Goal: Task Accomplishment & Management: Use online tool/utility

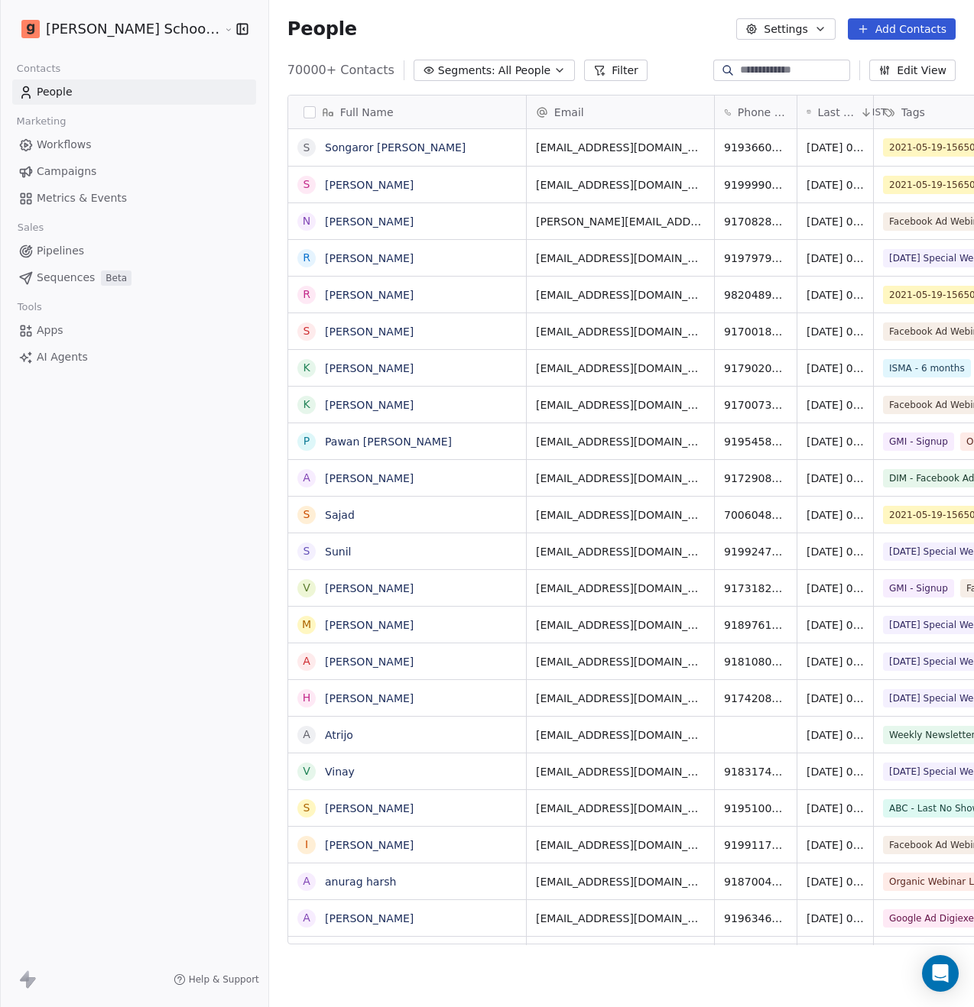
scroll to position [874, 743]
click at [335, 187] on link "Sangeeta Chauhan" at bounding box center [369, 185] width 89 height 12
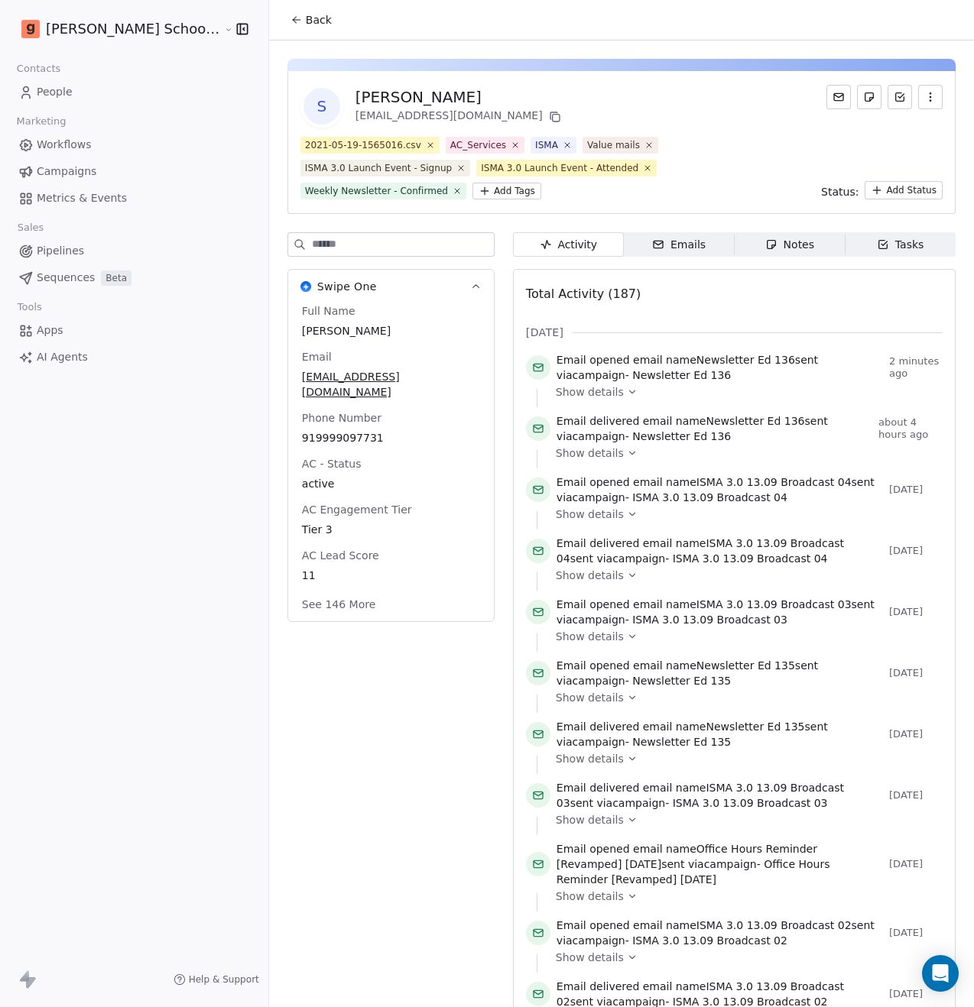
click at [627, 396] on icon at bounding box center [632, 392] width 11 height 11
click at [98, 203] on span "Metrics & Events" at bounding box center [82, 198] width 90 height 16
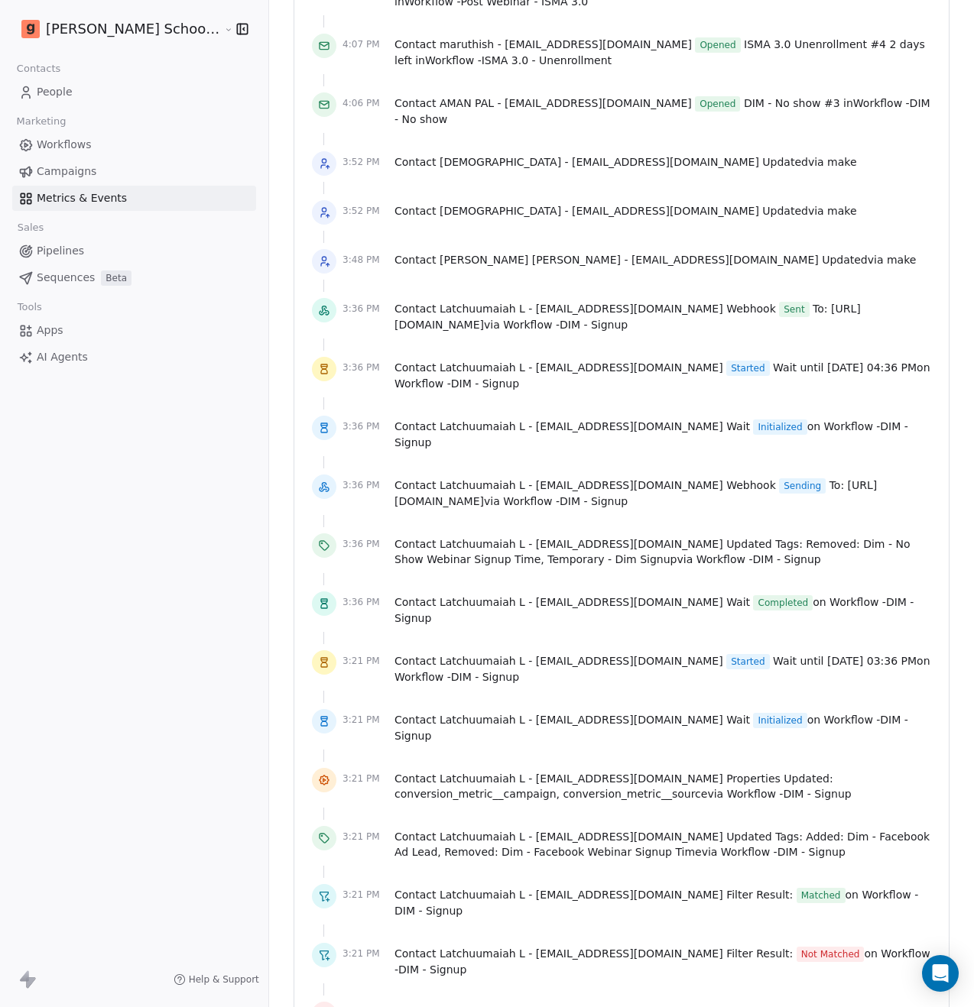
scroll to position [2989, 0]
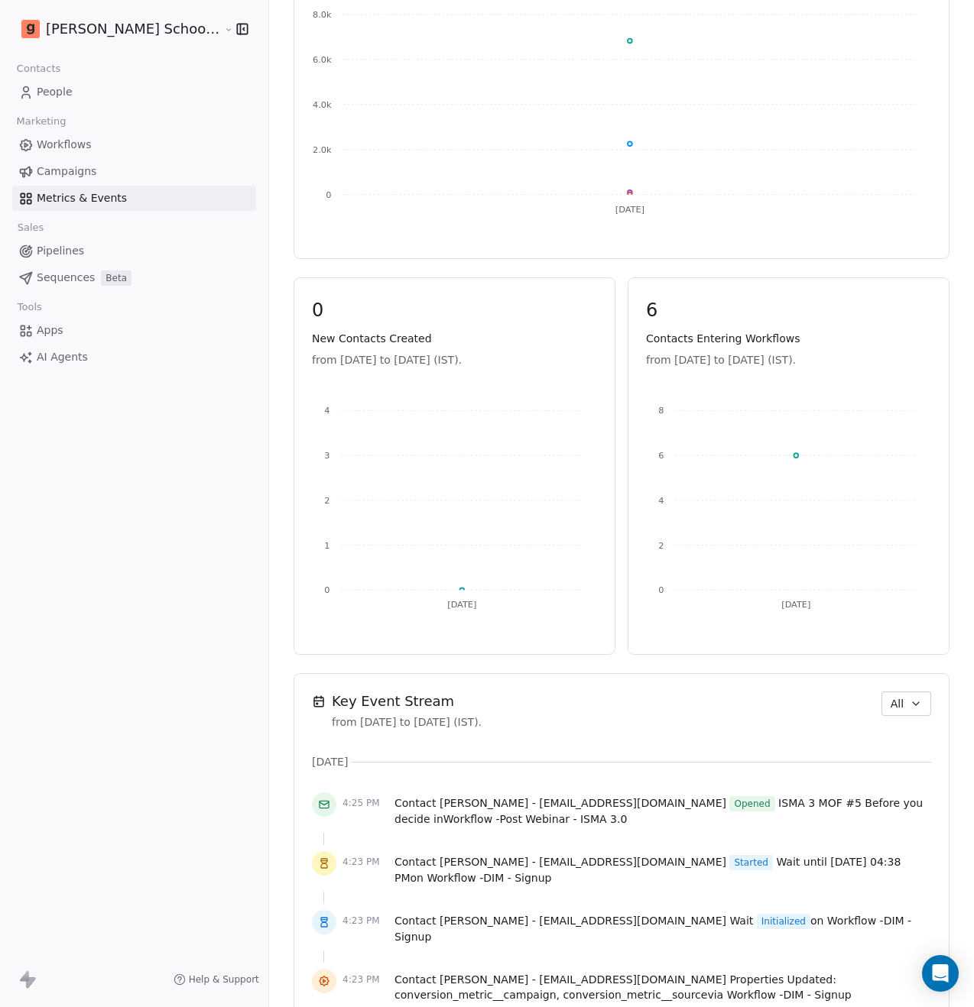
scroll to position [0, 0]
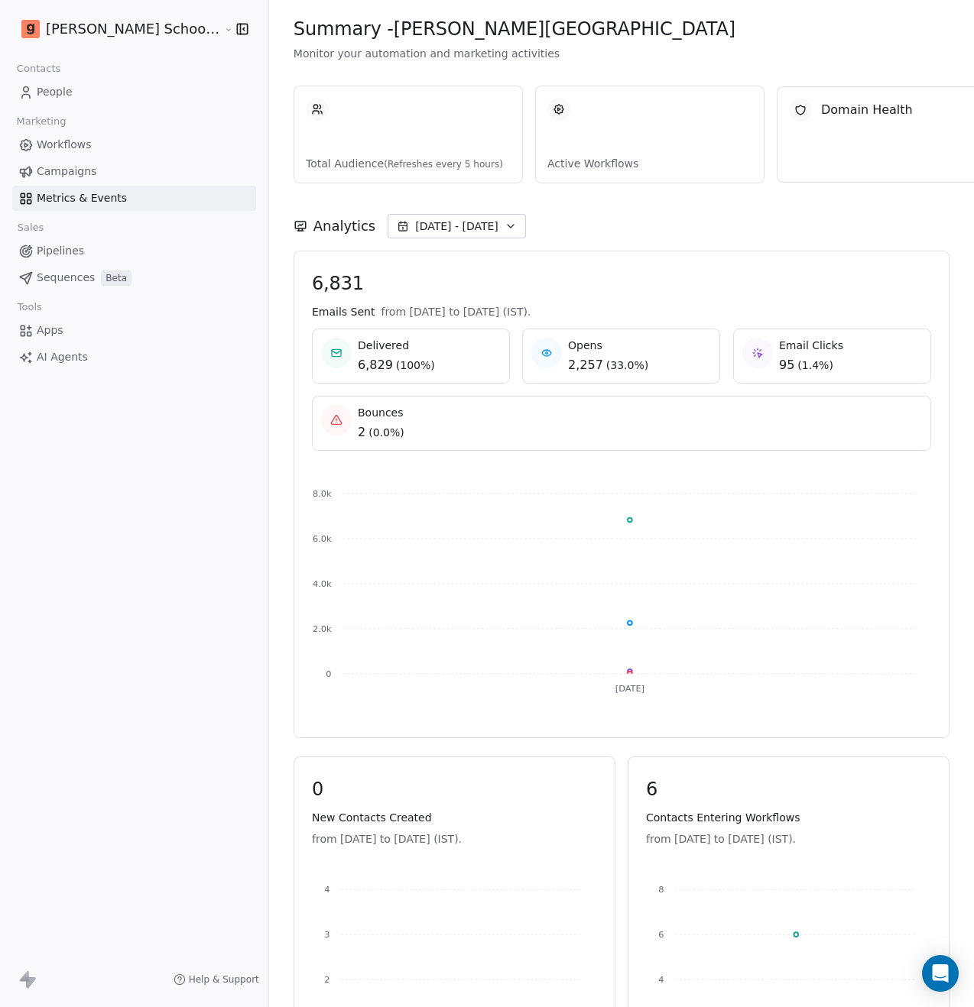
click at [415, 230] on span "Sep 19 - Sep 19" at bounding box center [456, 226] width 83 height 15
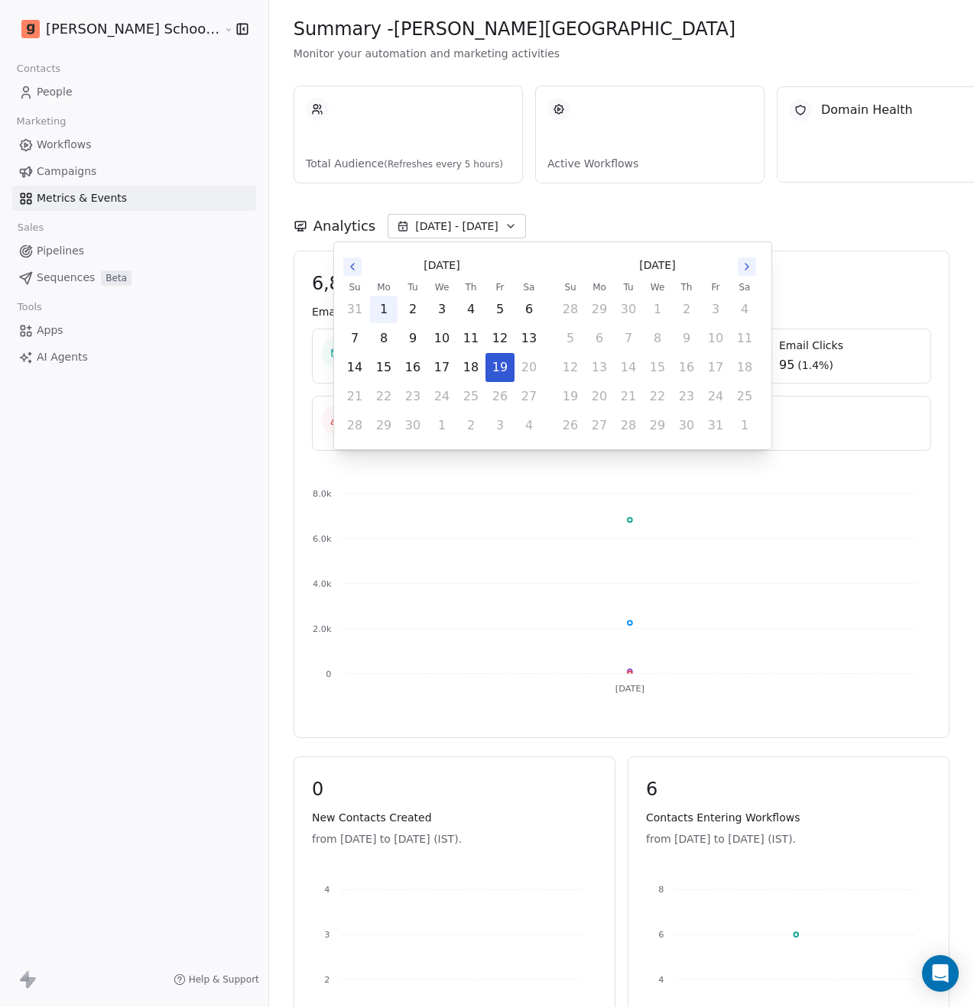
click at [383, 310] on button "1" at bounding box center [384, 310] width 28 height 28
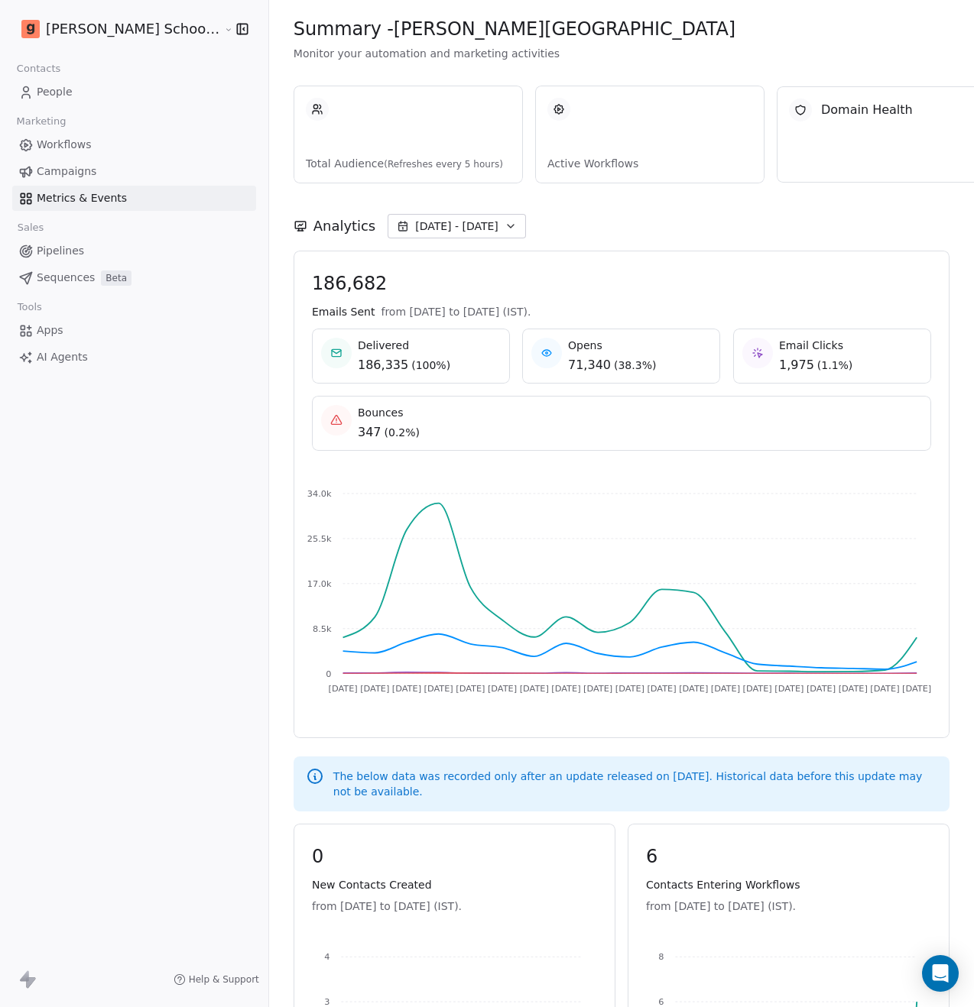
click at [75, 150] on span "Workflows" at bounding box center [64, 145] width 55 height 16
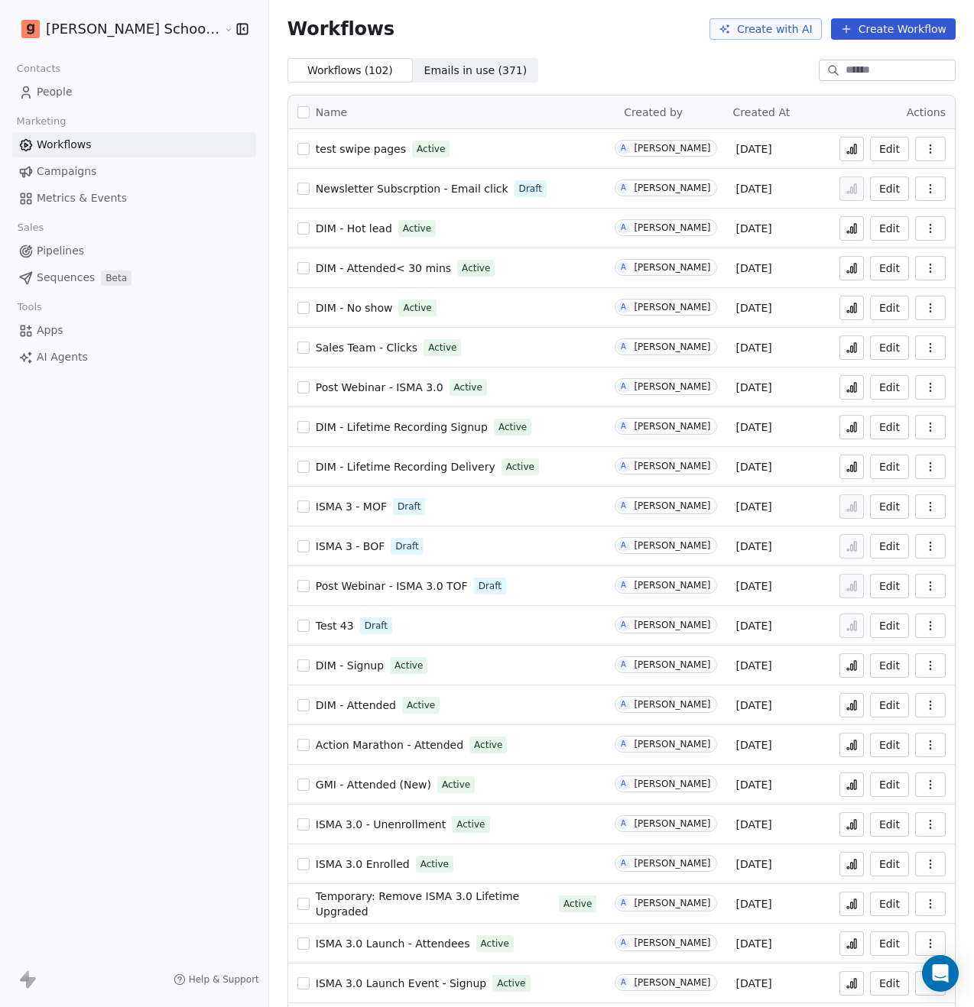
click at [89, 99] on link "People" at bounding box center [134, 91] width 244 height 25
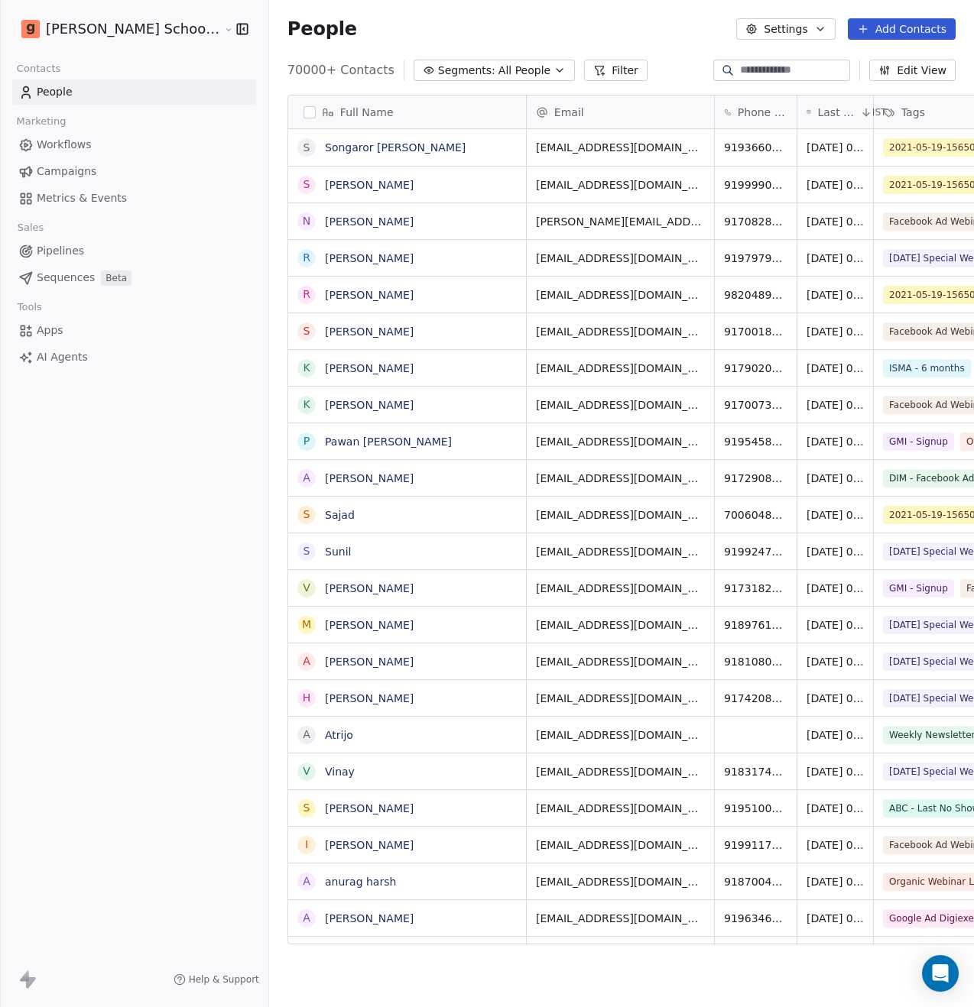
scroll to position [874, 743]
click at [79, 149] on span "Workflows" at bounding box center [64, 145] width 55 height 16
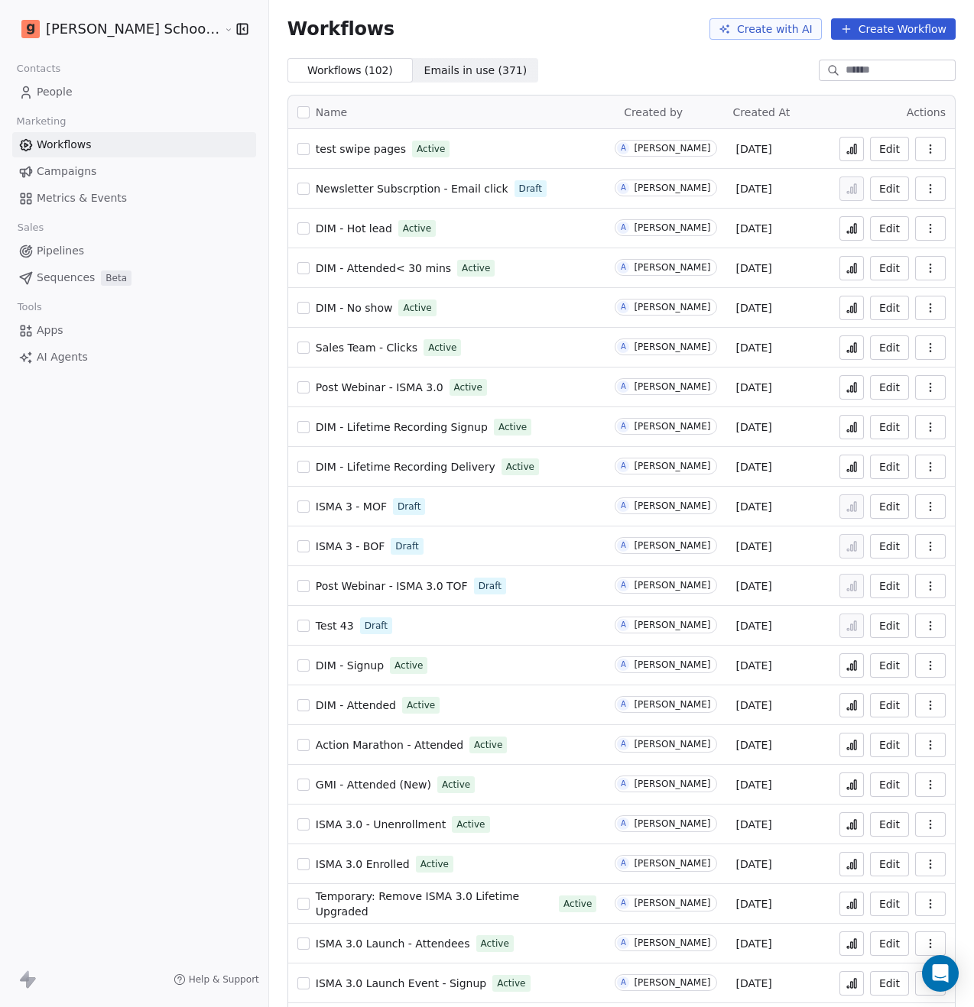
click at [69, 89] on span "People" at bounding box center [55, 92] width 36 height 16
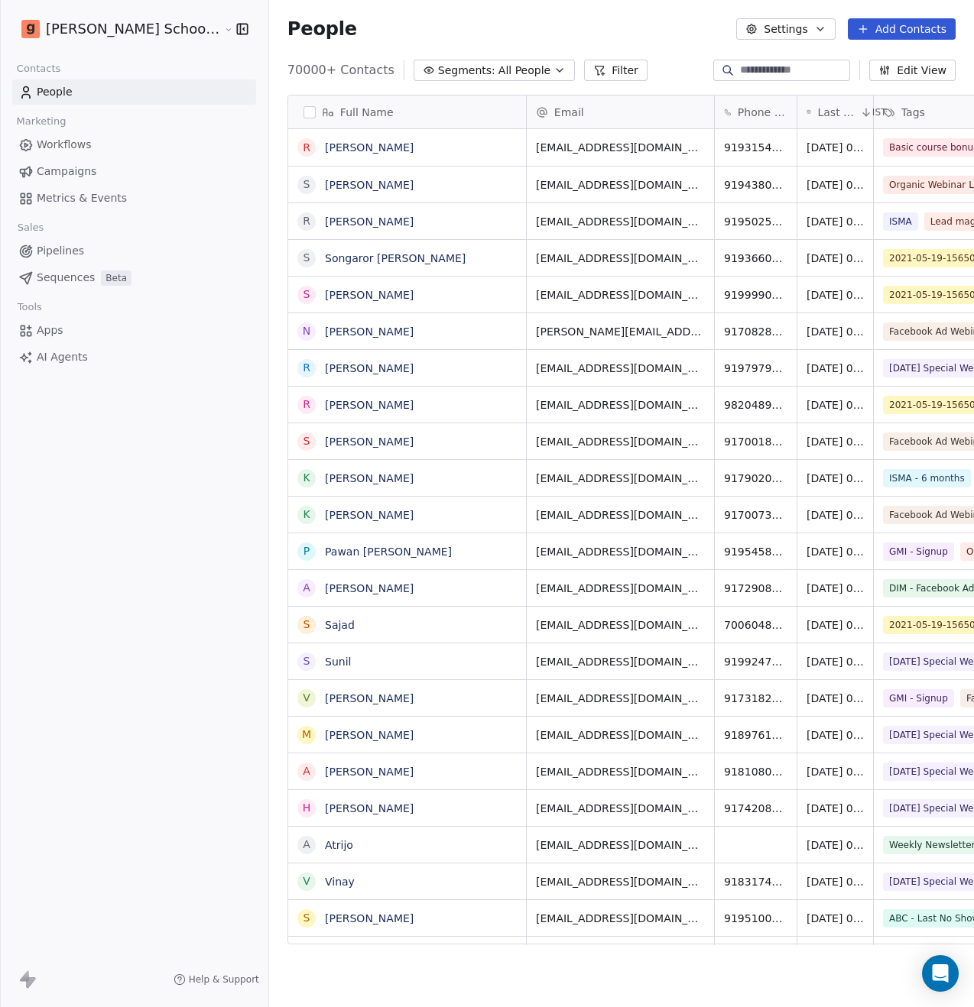
scroll to position [874, 743]
click at [584, 77] on button "Filter" at bounding box center [615, 70] width 63 height 21
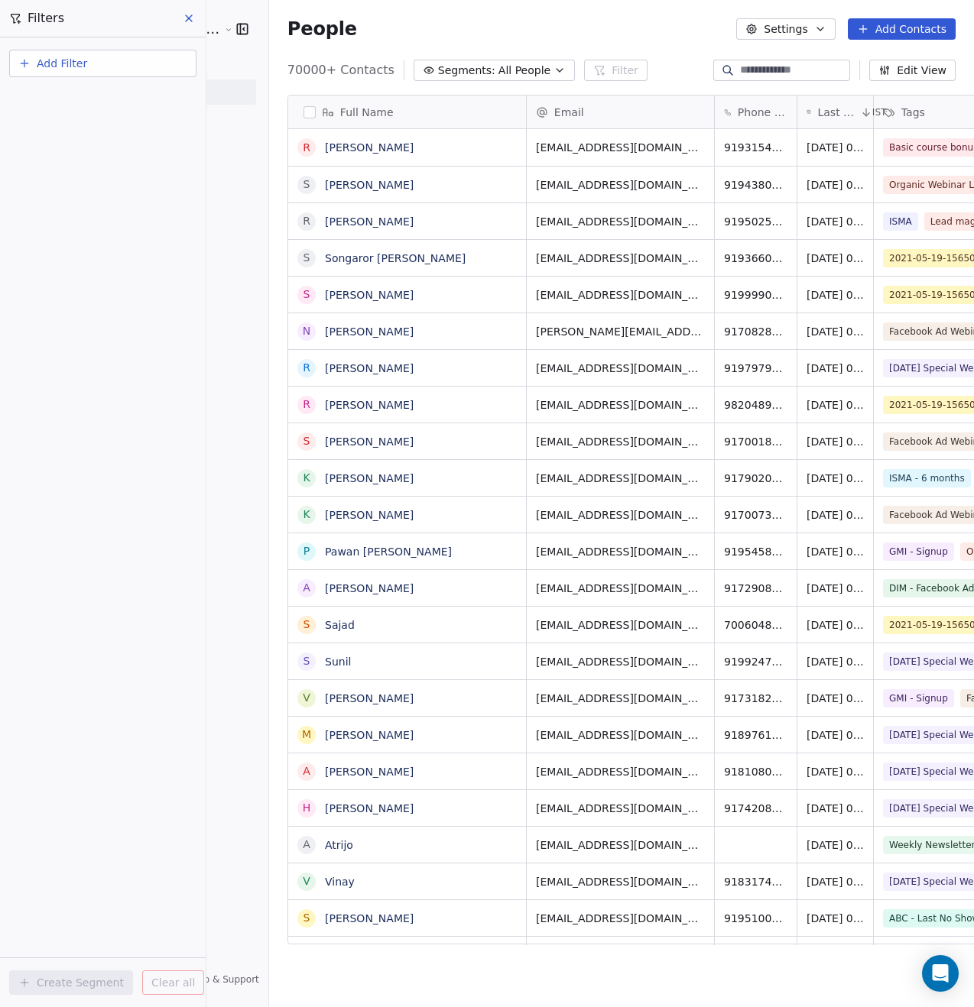
click at [111, 70] on button "Add Filter" at bounding box center [102, 64] width 187 height 28
click at [101, 103] on span "Contact properties" at bounding box center [74, 100] width 99 height 16
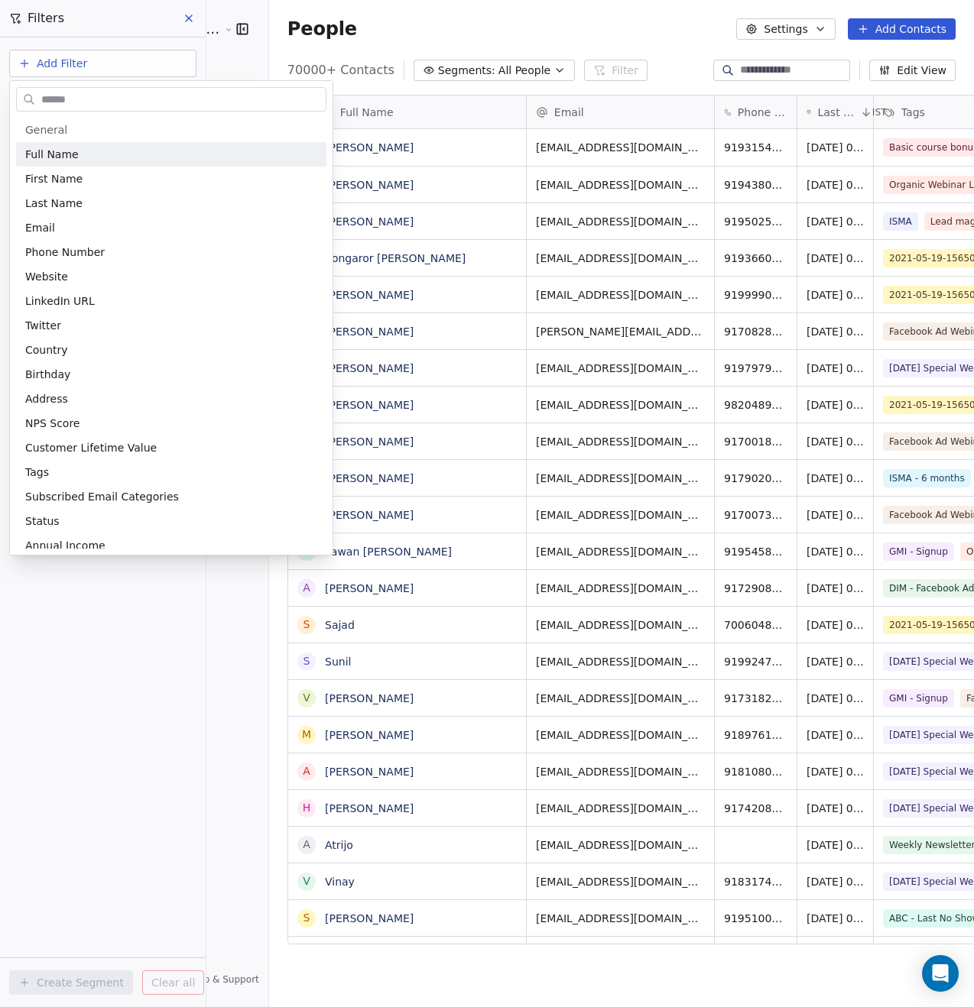
click at [456, 28] on html "Goela School of Finance LLP Contacts People Marketing Workflows Campaigns Metri…" at bounding box center [487, 503] width 974 height 1007
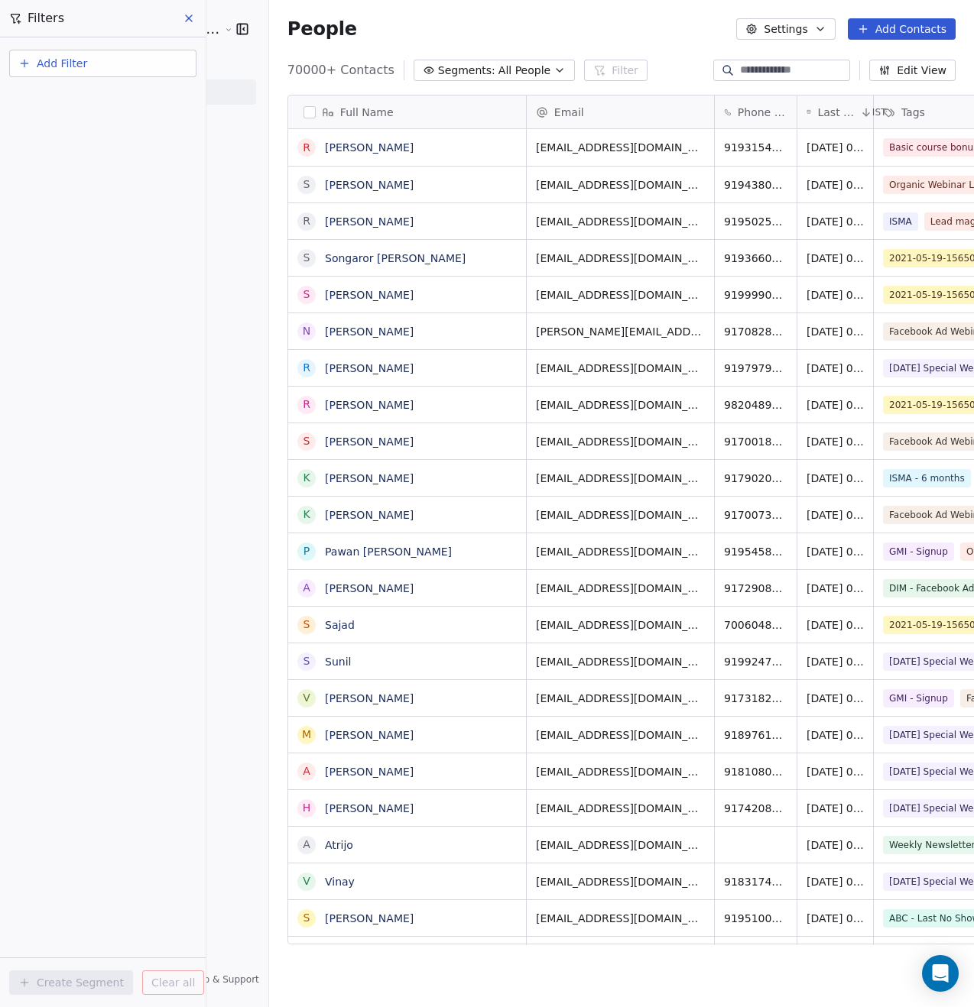
click at [498, 70] on span "All People" at bounding box center [524, 71] width 52 height 16
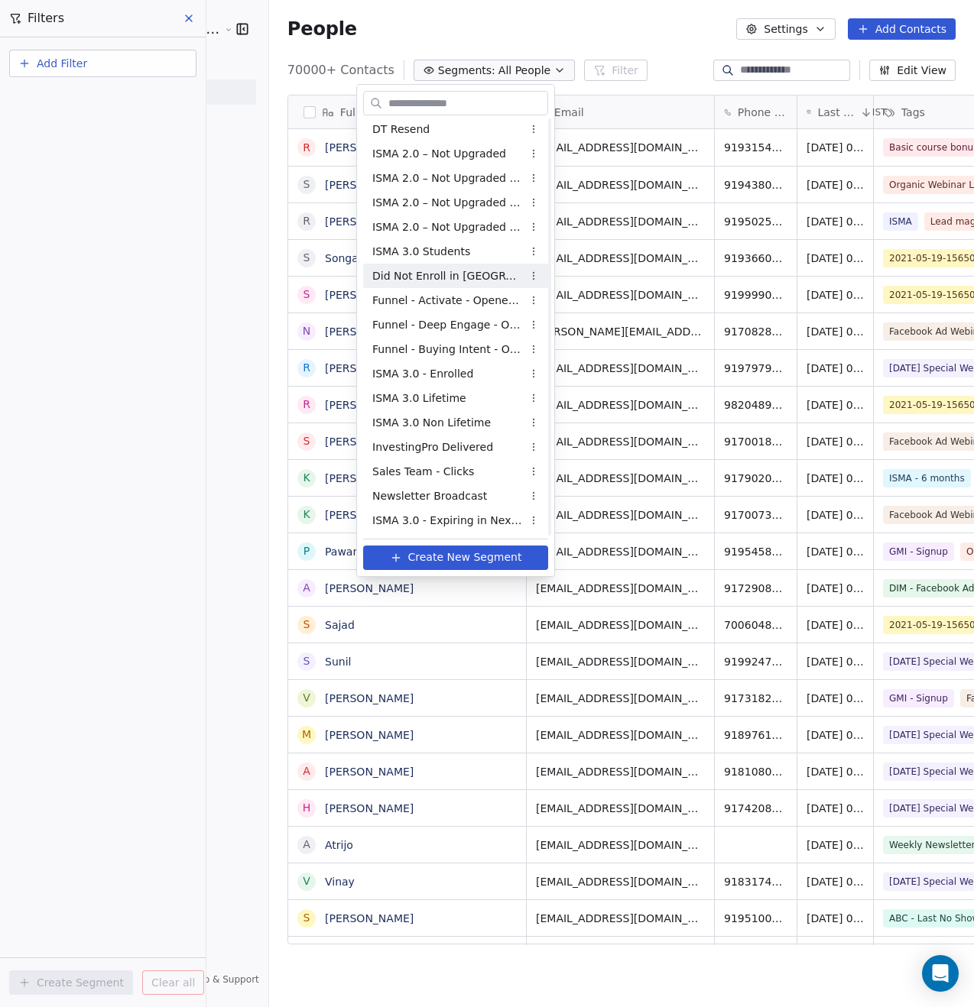
scroll to position [953, 0]
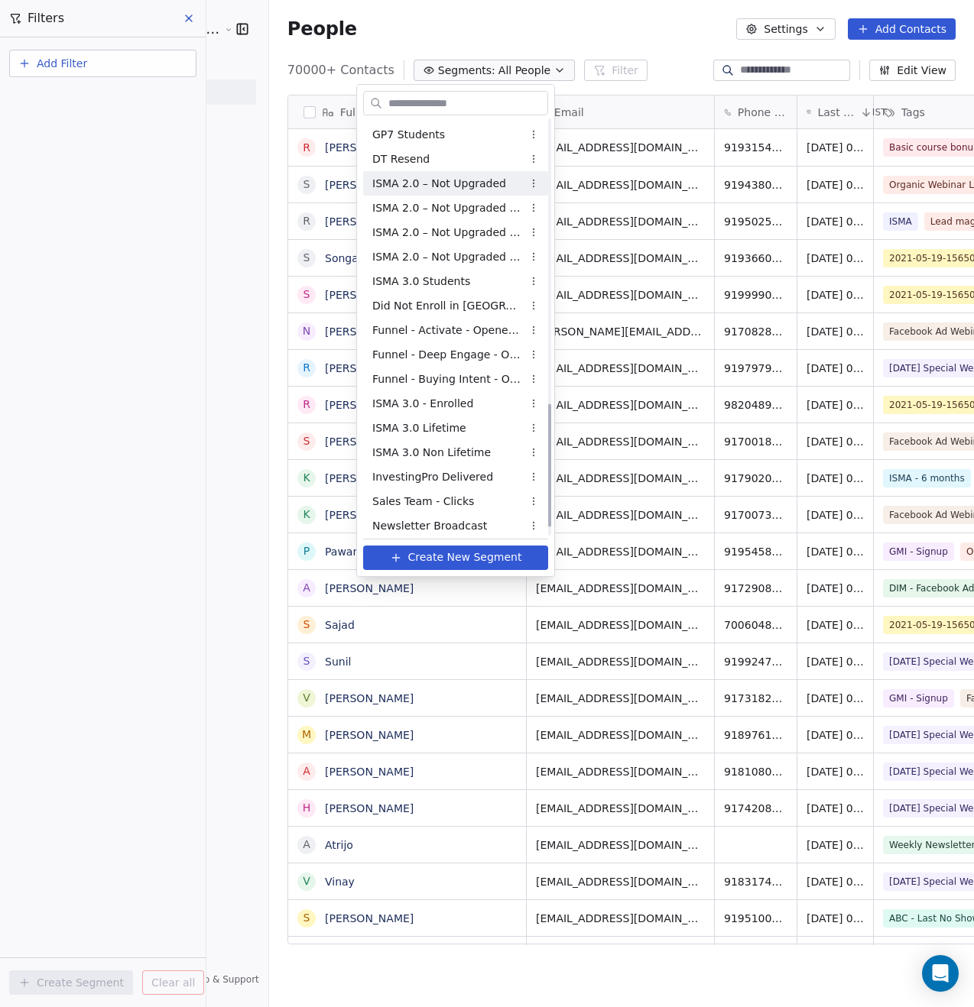
click at [468, 183] on span "ISMA 2.0 – Not Upgraded" at bounding box center [439, 184] width 134 height 16
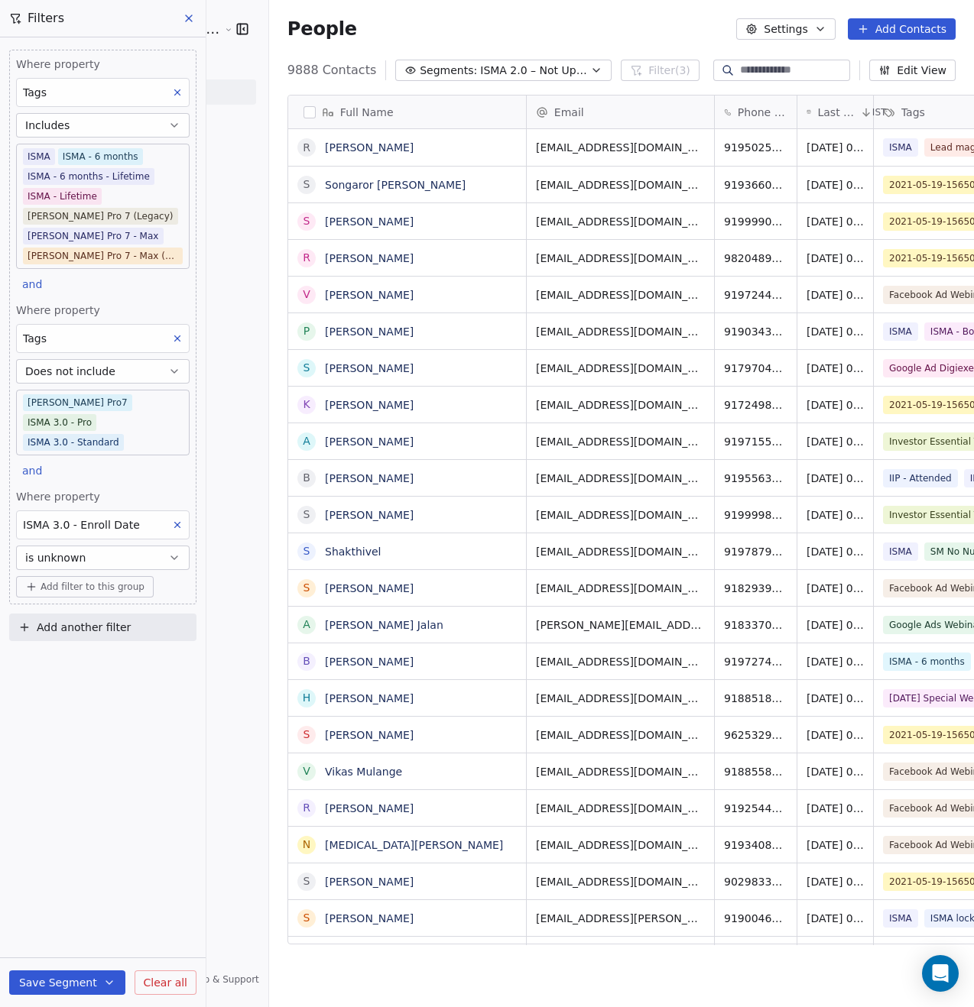
scroll to position [874, 743]
click at [297, 105] on div "Full Name" at bounding box center [405, 112] width 216 height 15
click at [335, 144] on div "Edit property" at bounding box center [292, 144] width 107 height 24
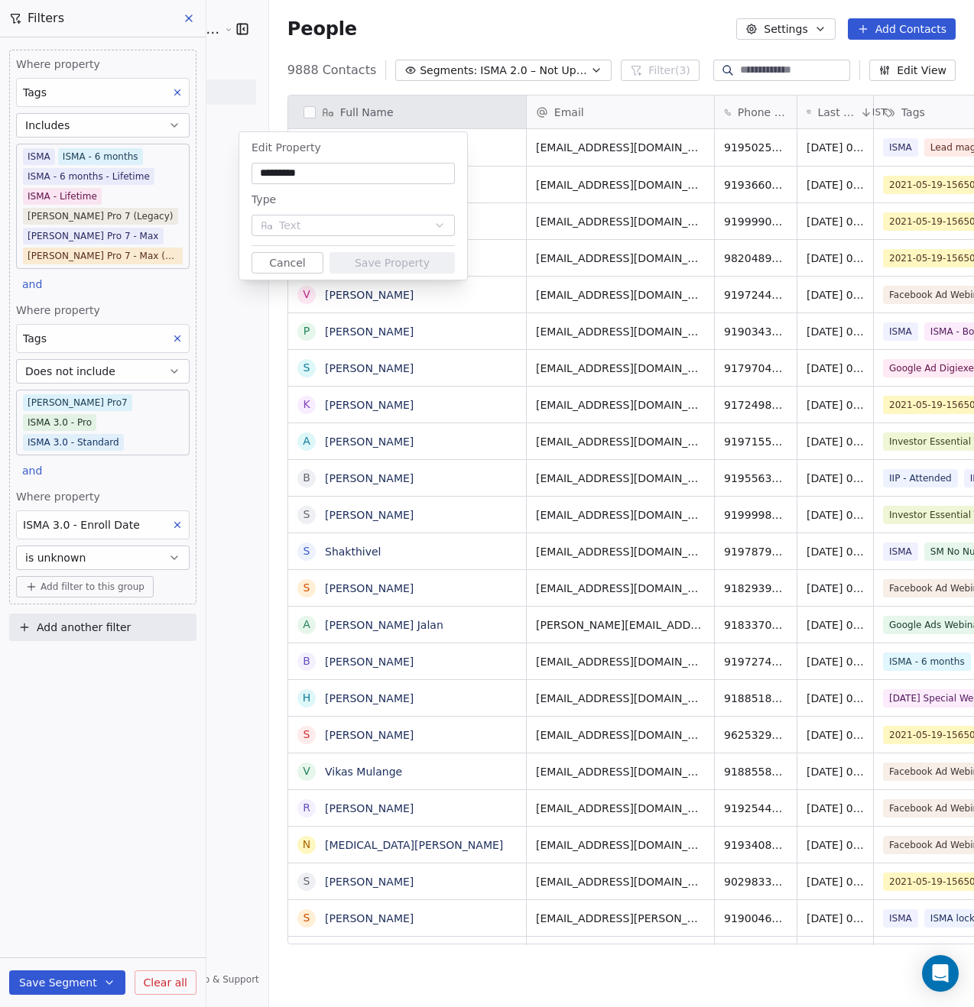
click at [289, 270] on button "Cancel" at bounding box center [287, 262] width 72 height 21
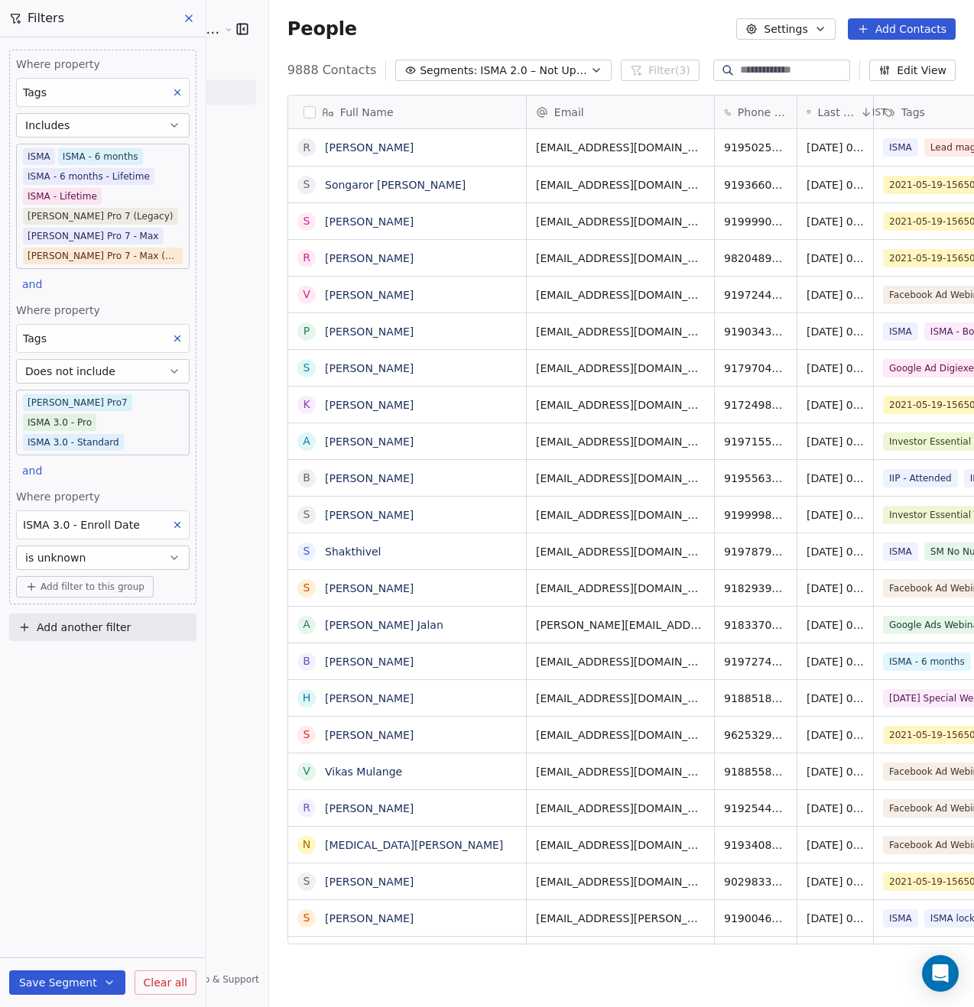
click at [303, 112] on button "button" at bounding box center [309, 112] width 12 height 12
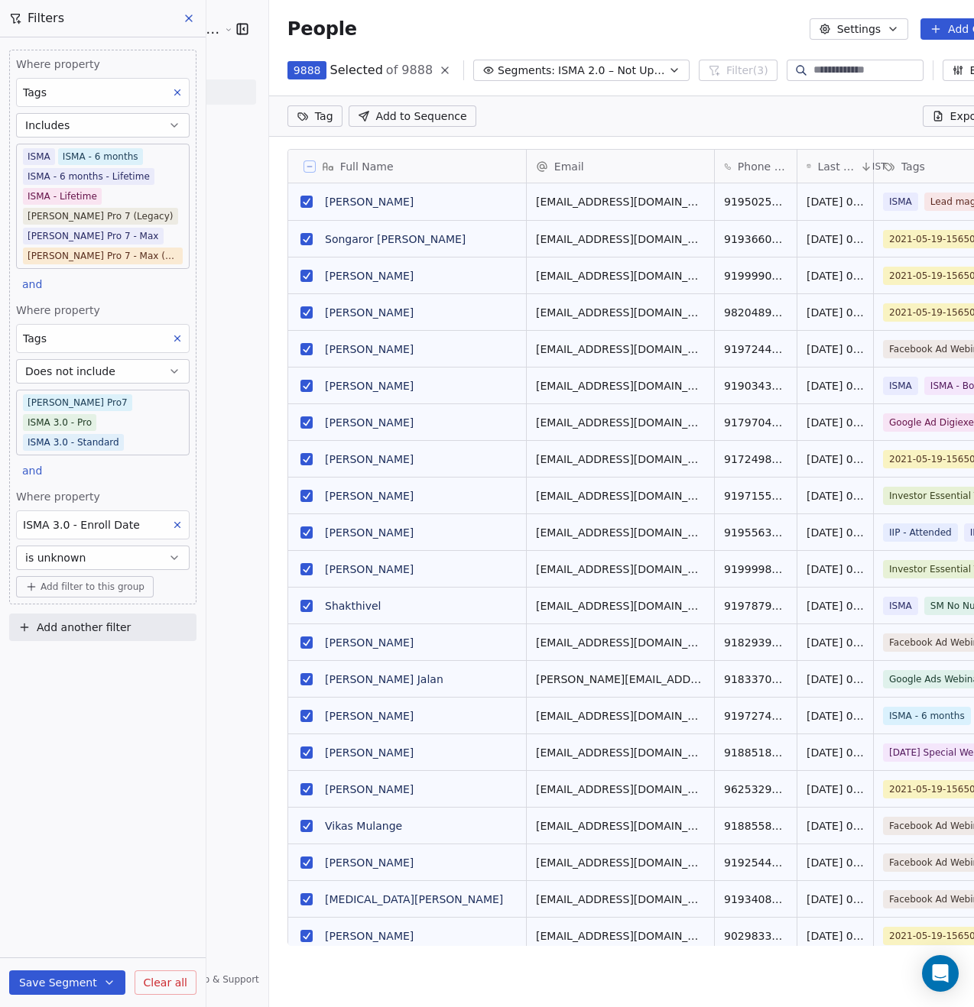
scroll to position [821, 770]
click at [950, 112] on span "Export" at bounding box center [967, 116] width 35 height 15
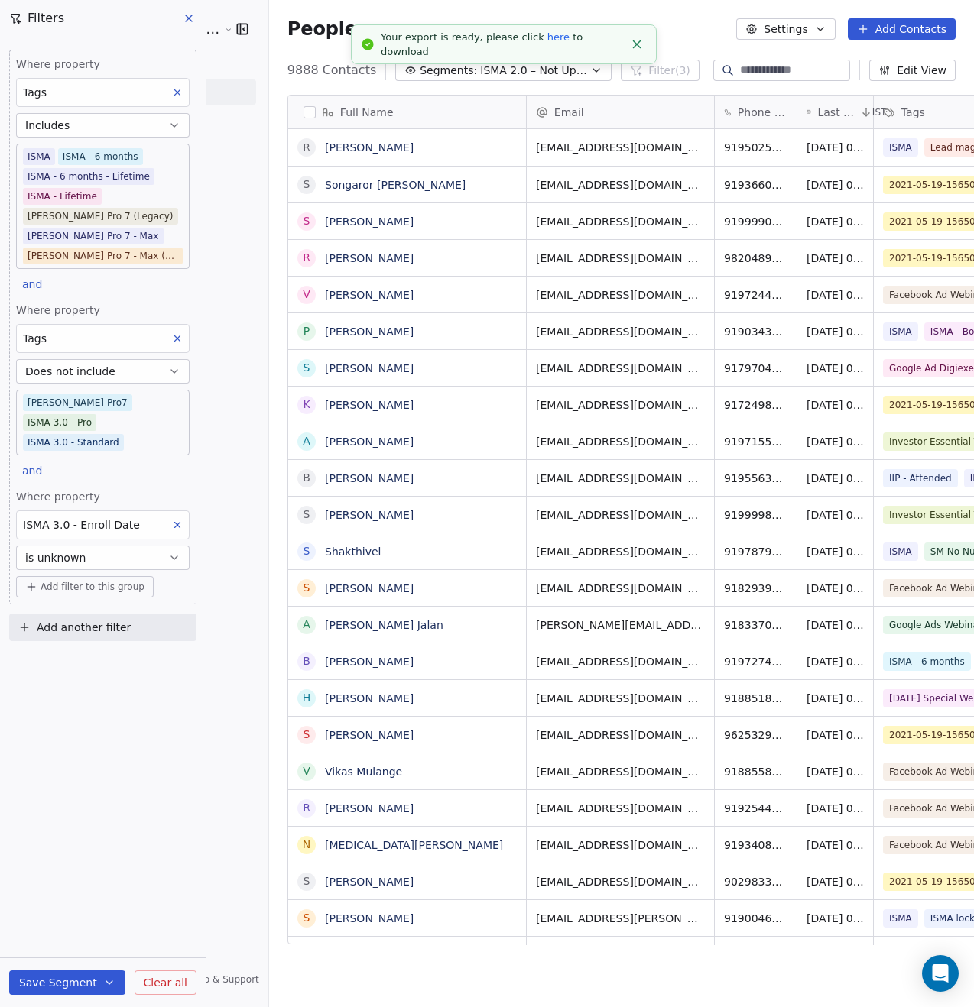
click at [547, 43] on link "here" at bounding box center [558, 36] width 22 height 11
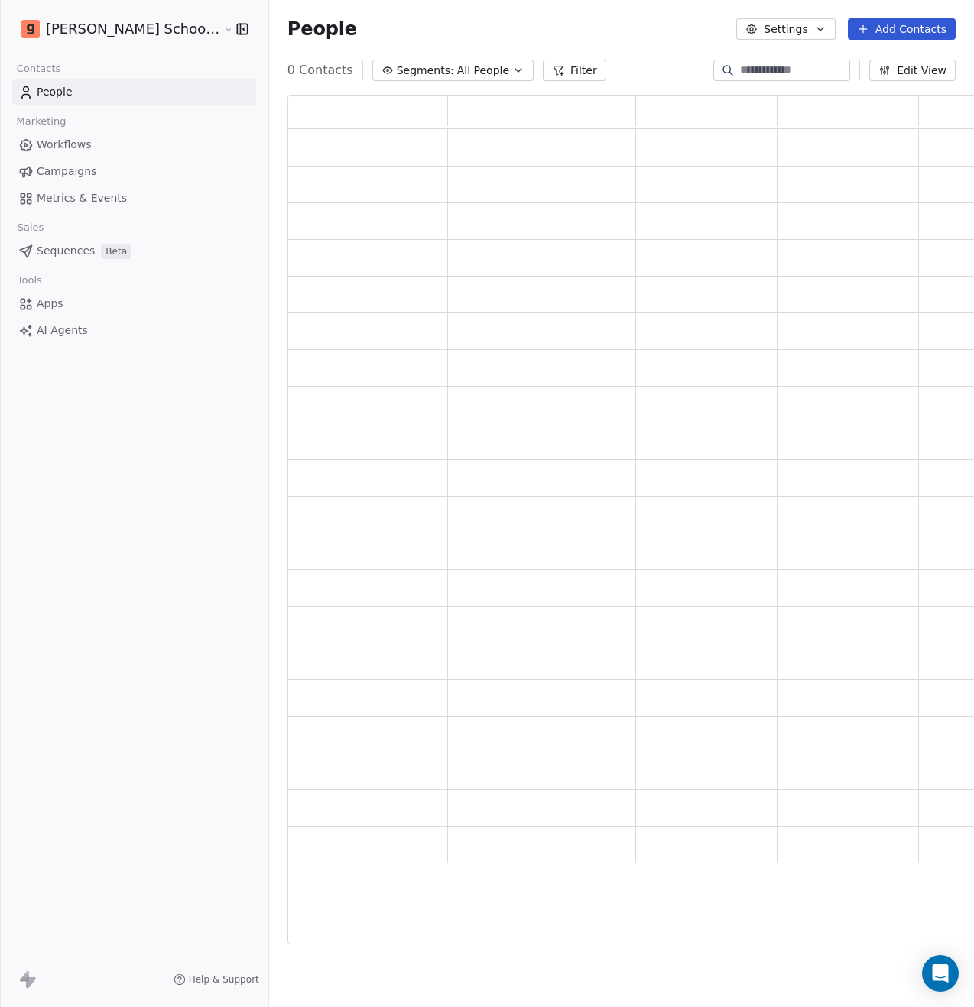
scroll to position [838, 706]
click at [773, 73] on input at bounding box center [793, 70] width 107 height 15
paste input "**********"
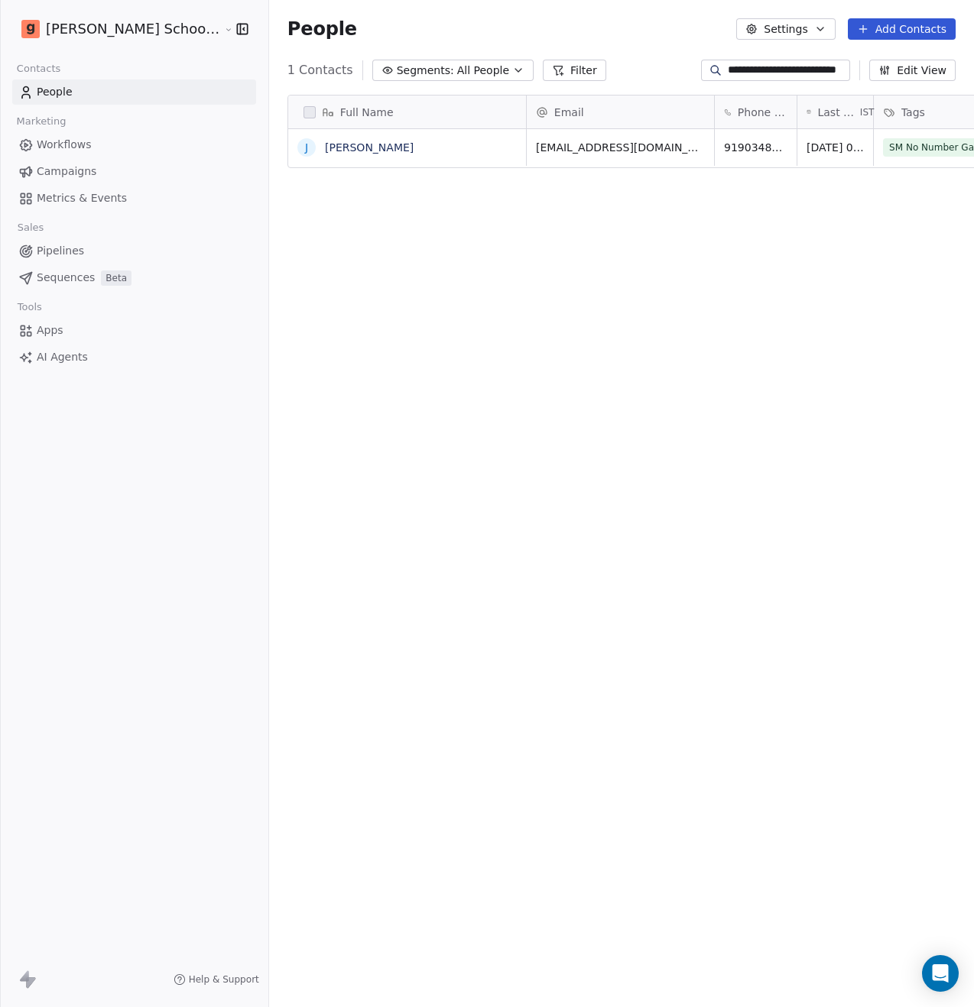
scroll to position [874, 743]
type input "**********"
click at [325, 144] on link "Jatin" at bounding box center [369, 147] width 89 height 12
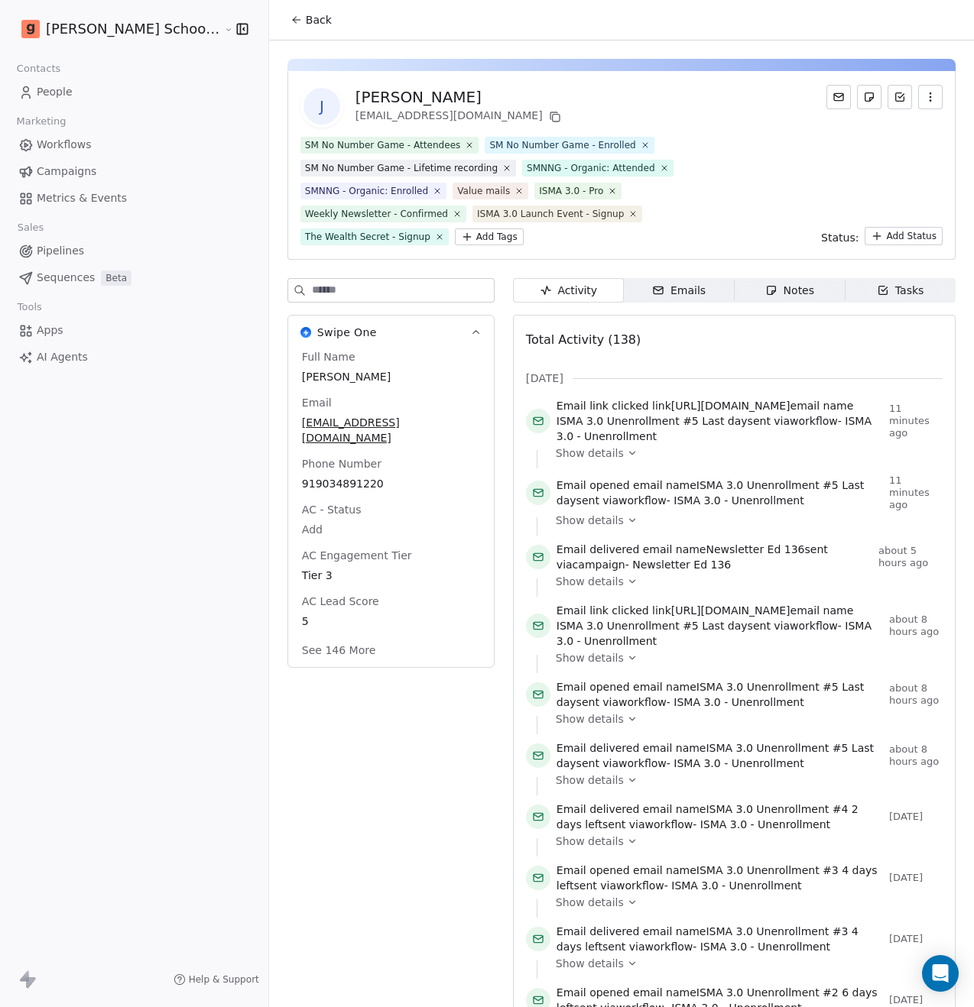
click at [312, 297] on input at bounding box center [403, 290] width 182 height 23
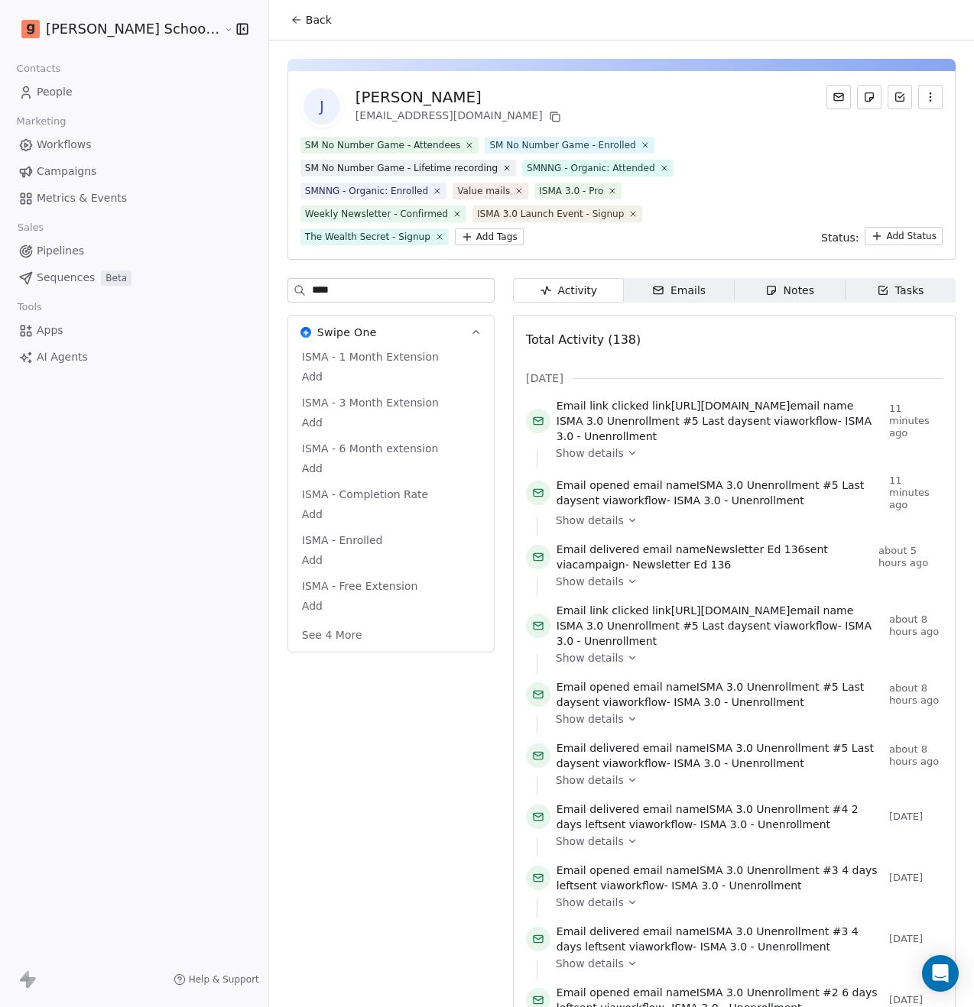
type input "****"
click at [293, 637] on button "See 4 More" at bounding box center [332, 635] width 79 height 28
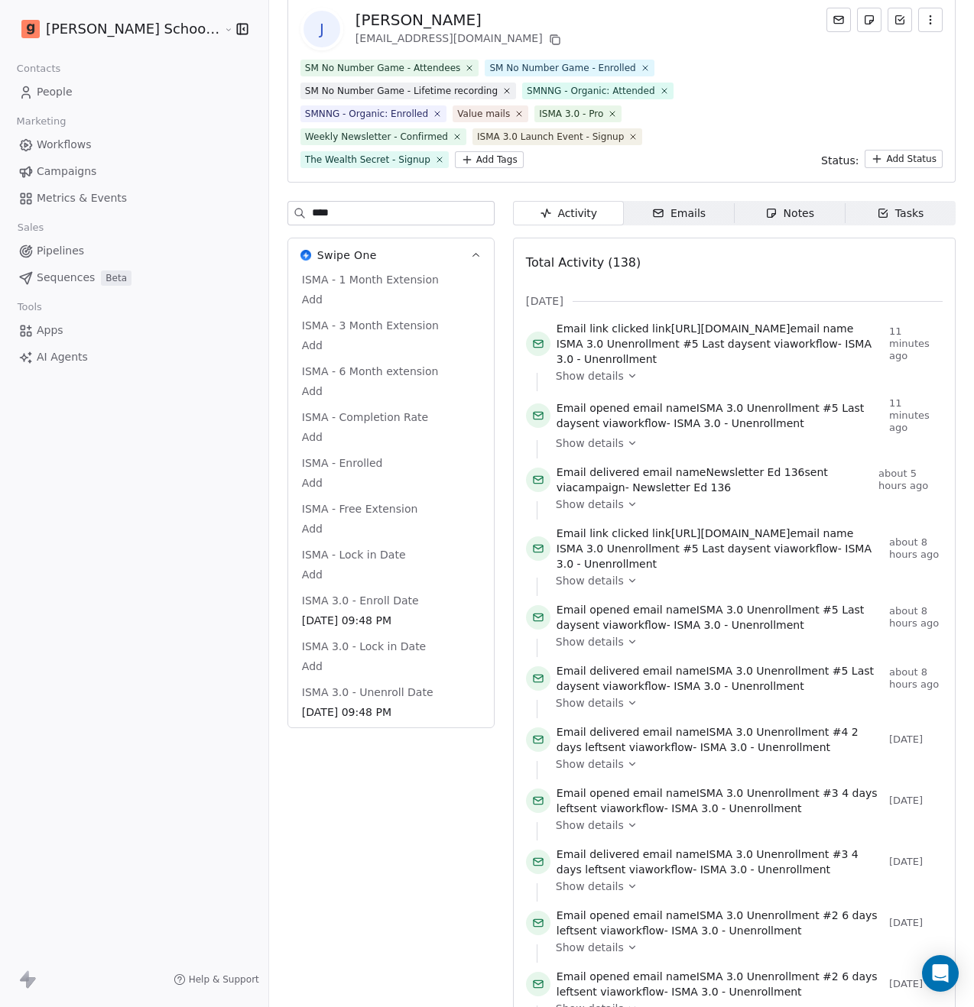
scroll to position [55, 0]
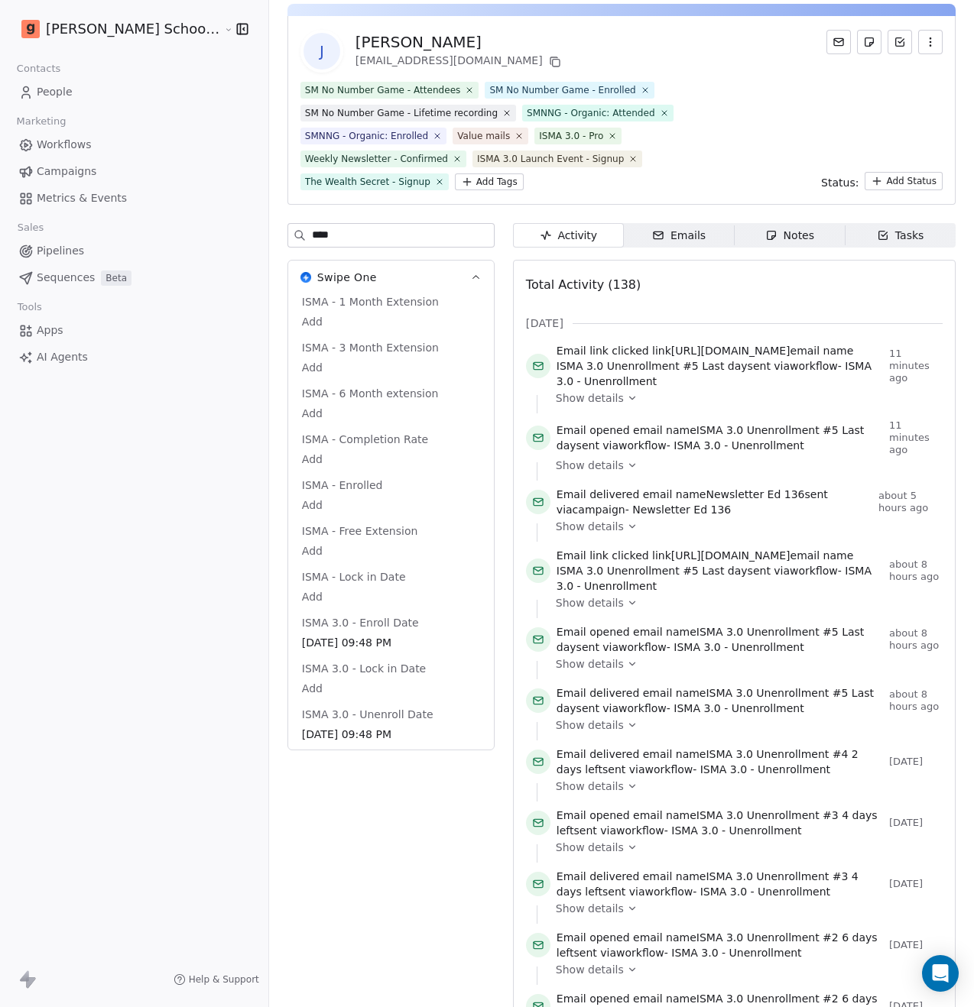
drag, startPoint x: 616, startPoint y: 350, endPoint x: 792, endPoint y: 349, distance: 175.8
click at [790, 349] on span "https://hi.goelasf.in/isma3extension" at bounding box center [730, 351] width 119 height 12
copy span "https://hi.goelasf.in/isma3extension"
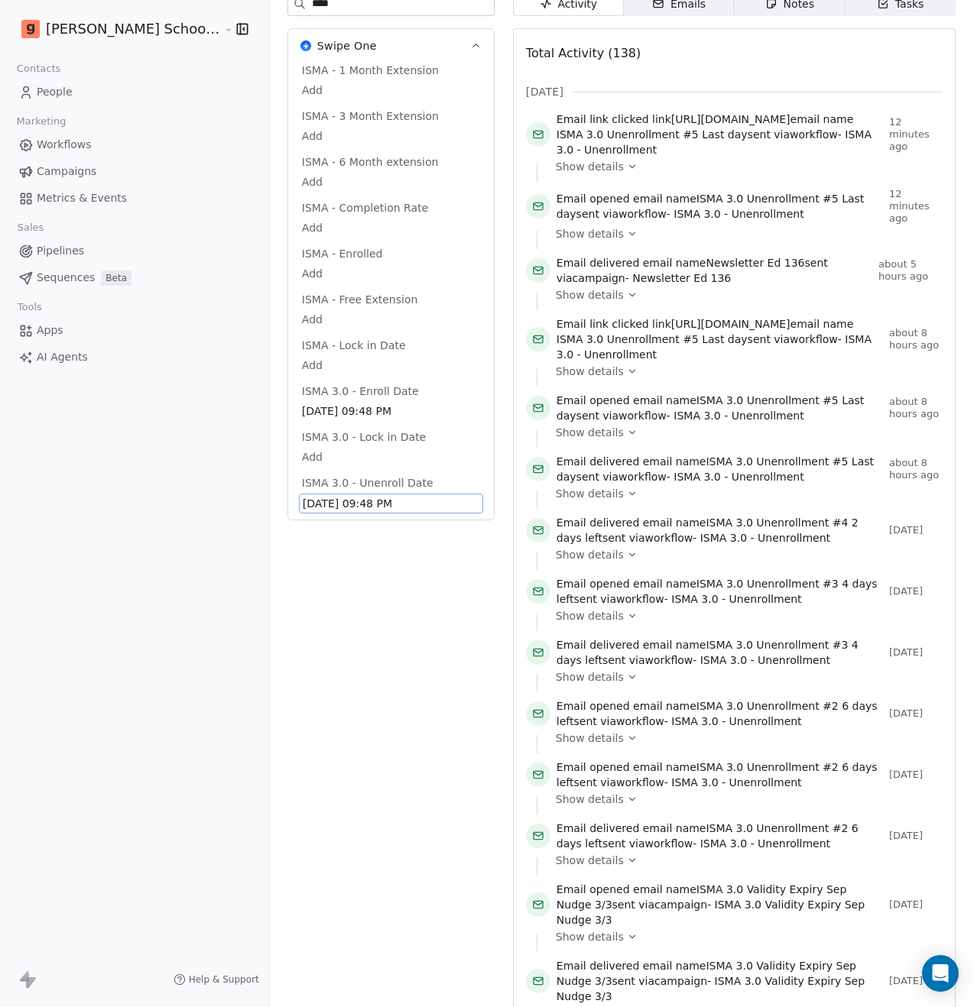
click at [303, 510] on span "Sep 20, 2025 09:48 PM" at bounding box center [391, 503] width 177 height 15
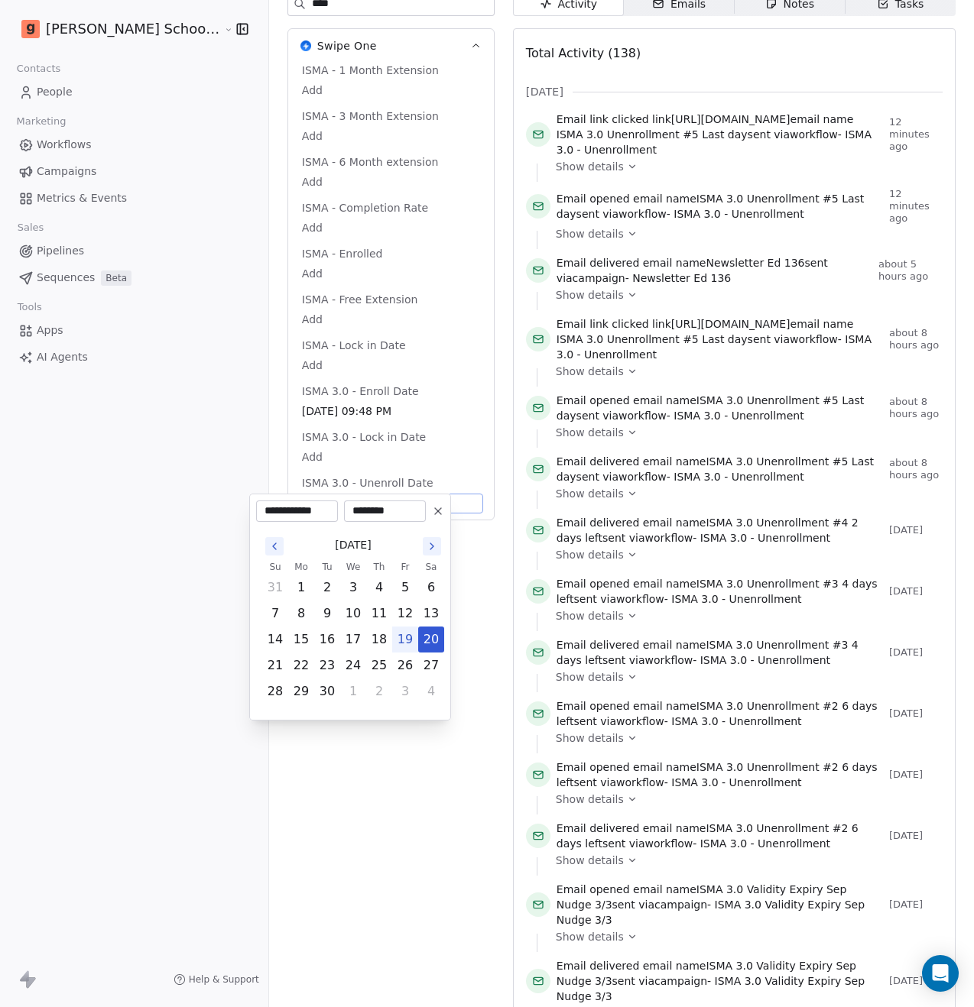
click at [430, 545] on icon "Go to the Next Month" at bounding box center [432, 546] width 12 height 12
click at [267, 547] on button "Go to the Previous Month" at bounding box center [274, 546] width 18 height 18
click at [433, 546] on icon "Go to the Next Month" at bounding box center [432, 546] width 12 height 12
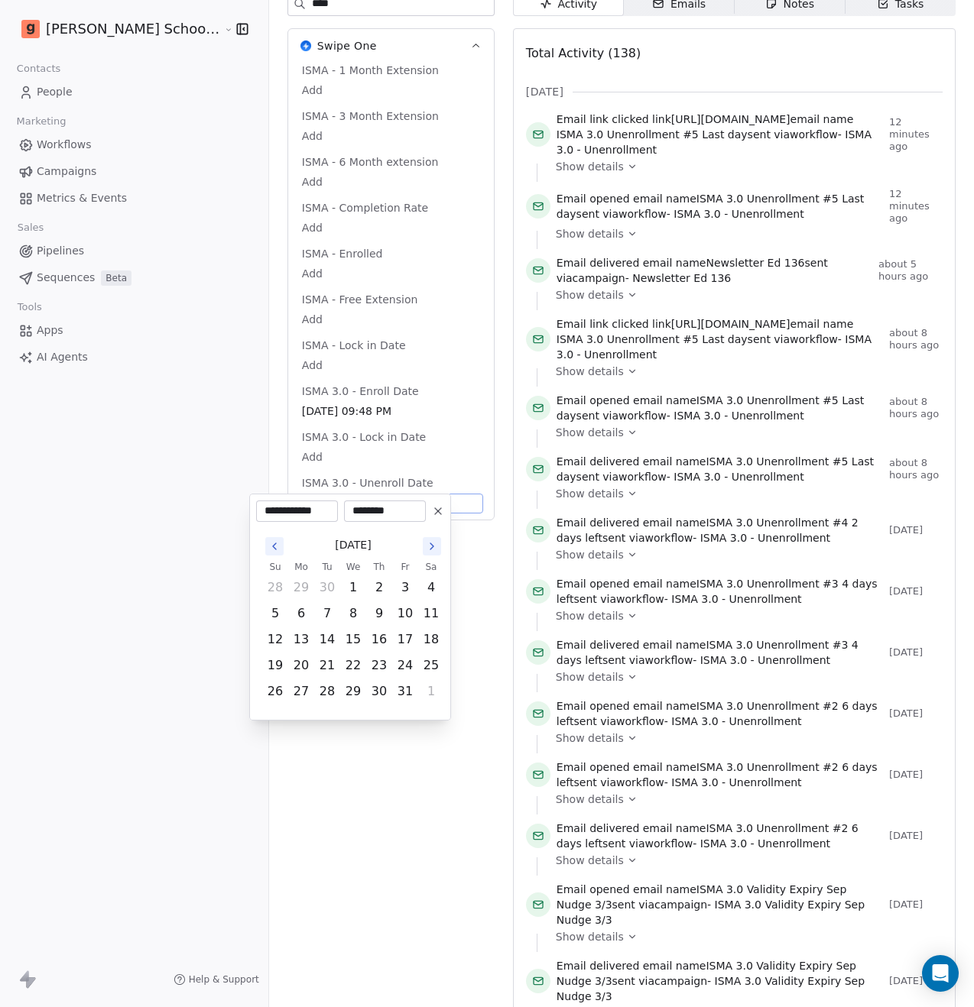
click at [433, 546] on icon "Go to the Next Month" at bounding box center [432, 546] width 12 height 12
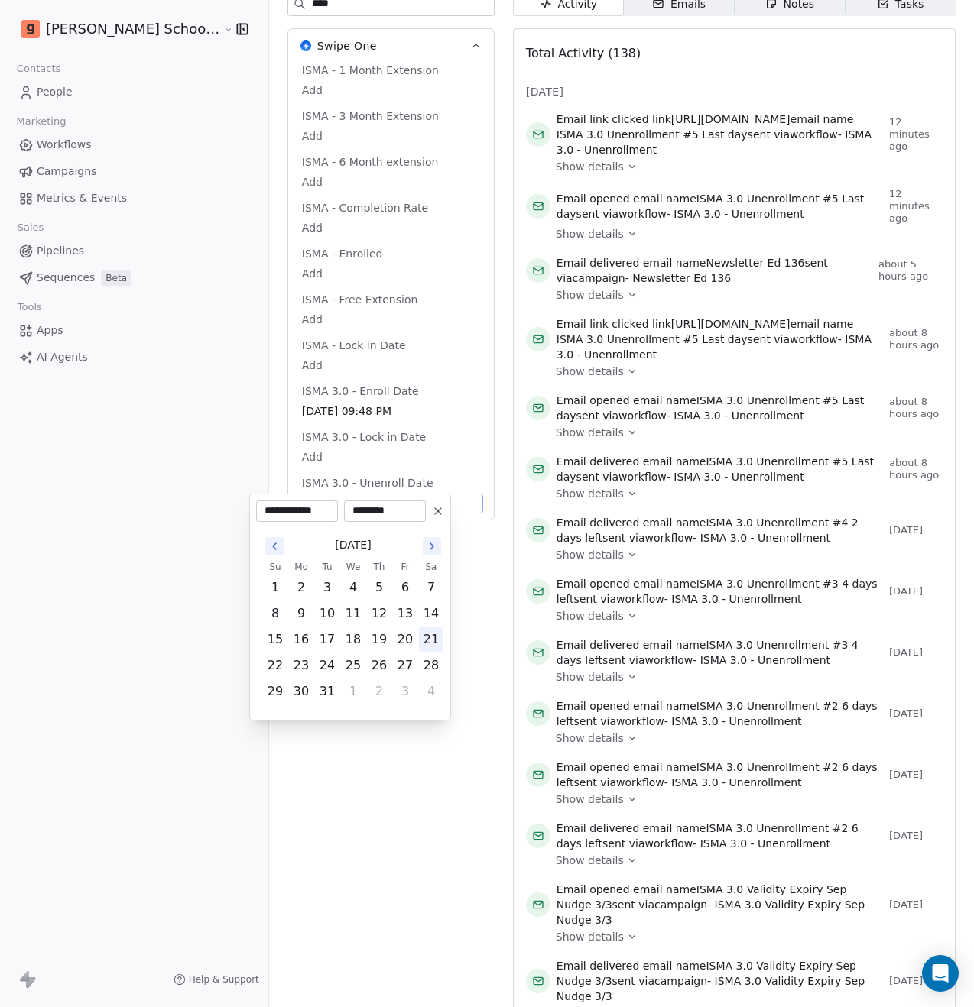
click at [427, 643] on button "21" at bounding box center [431, 640] width 24 height 24
type input "**********"
click at [390, 761] on html "Goela School of Finance LLP Contacts People Marketing Workflows Campaigns Metri…" at bounding box center [487, 503] width 974 height 1007
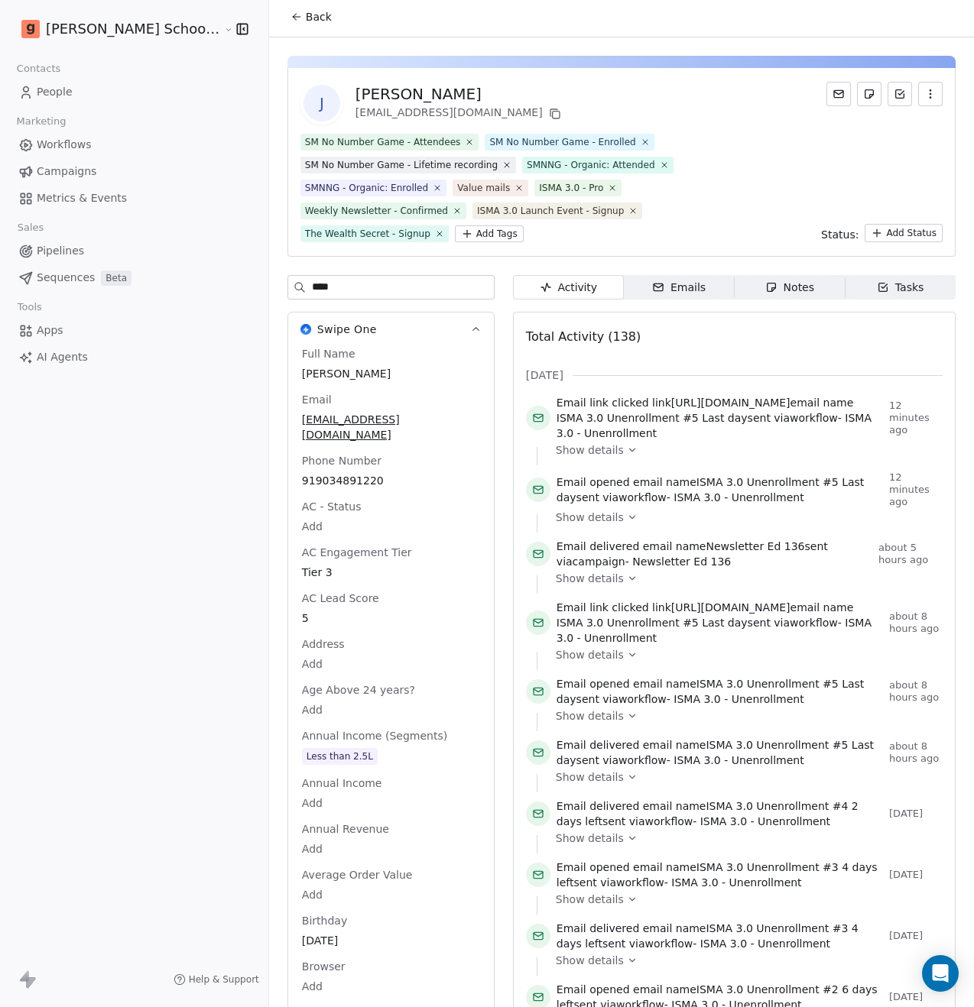
scroll to position [0, 0]
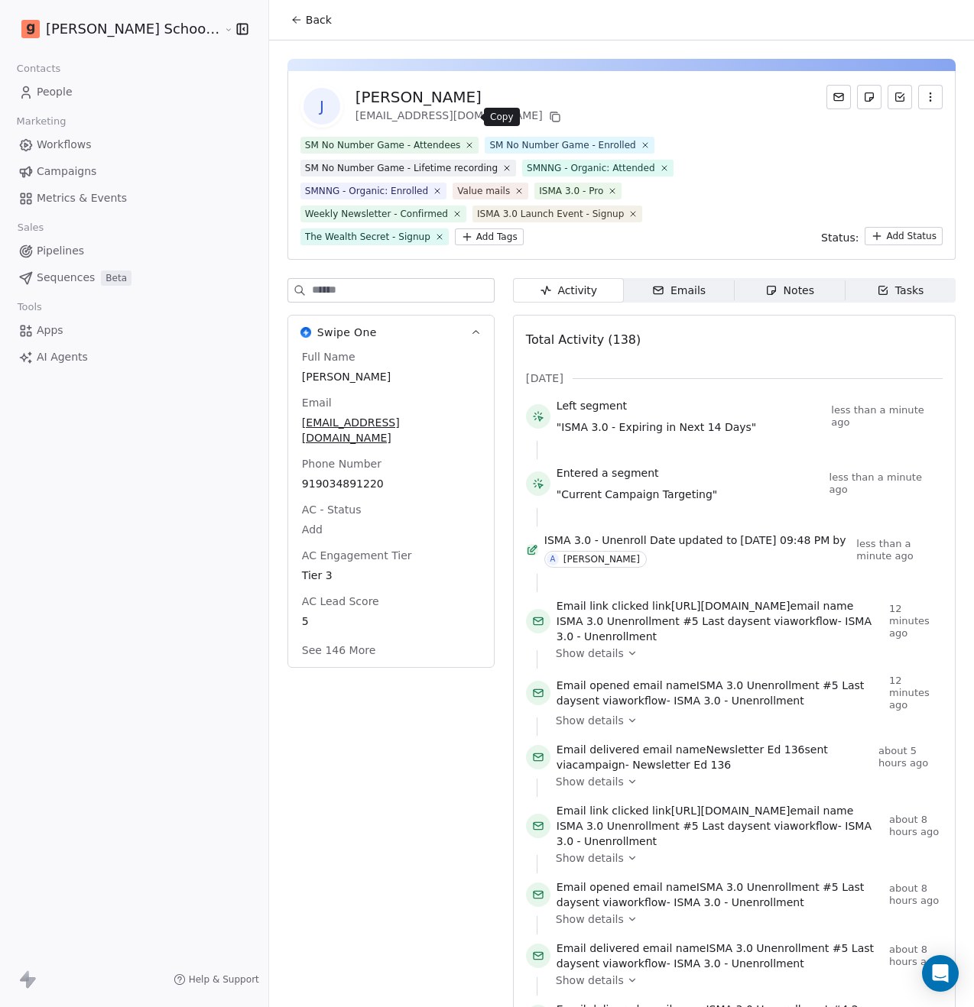
click at [549, 115] on icon at bounding box center [555, 117] width 12 height 12
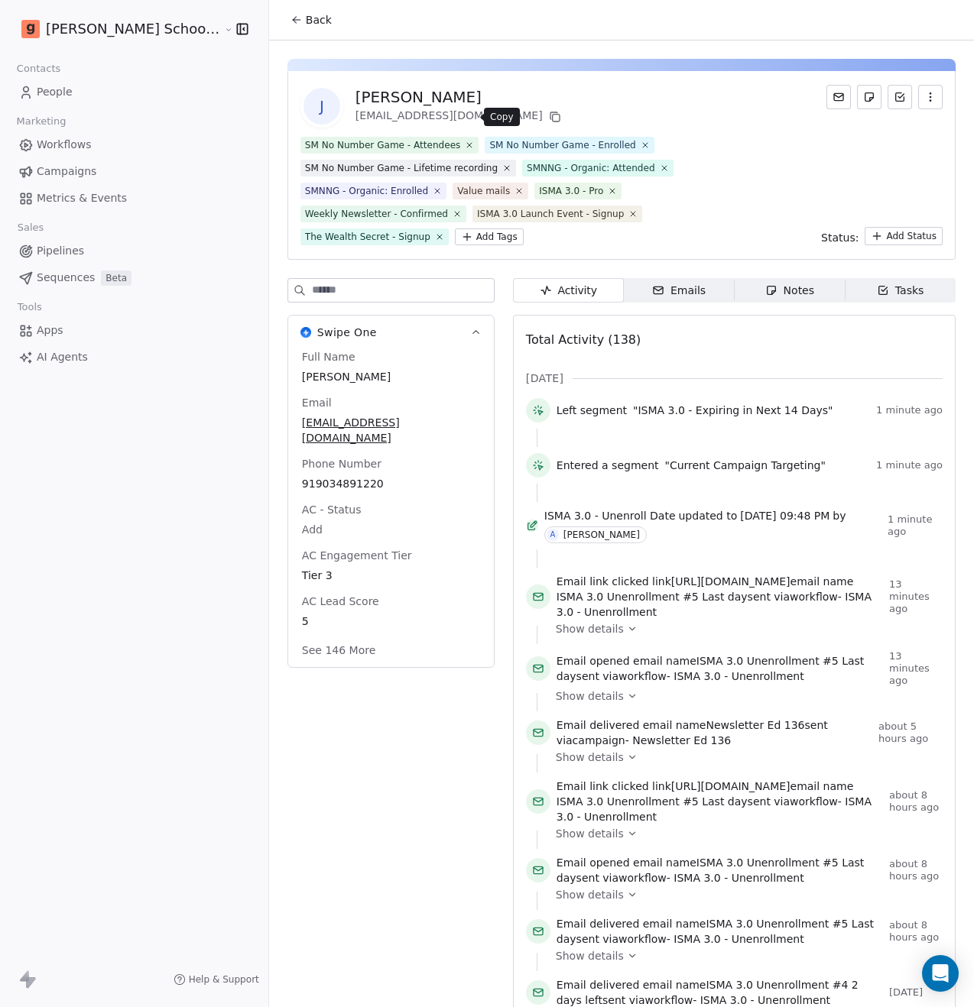
click at [552, 119] on icon at bounding box center [555, 118] width 7 height 7
click at [83, 146] on span "Workflows" at bounding box center [64, 145] width 55 height 16
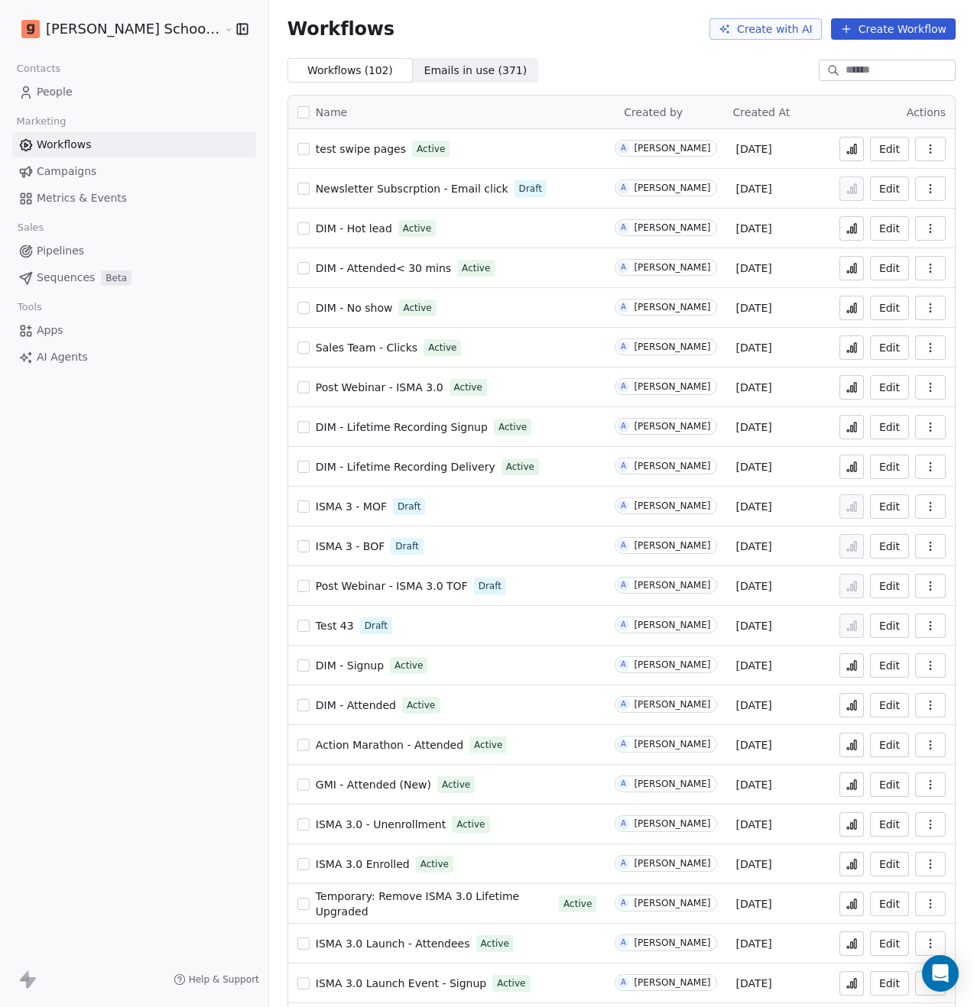
click at [335, 863] on span "ISMA 3.0 Enrolled" at bounding box center [363, 864] width 94 height 12
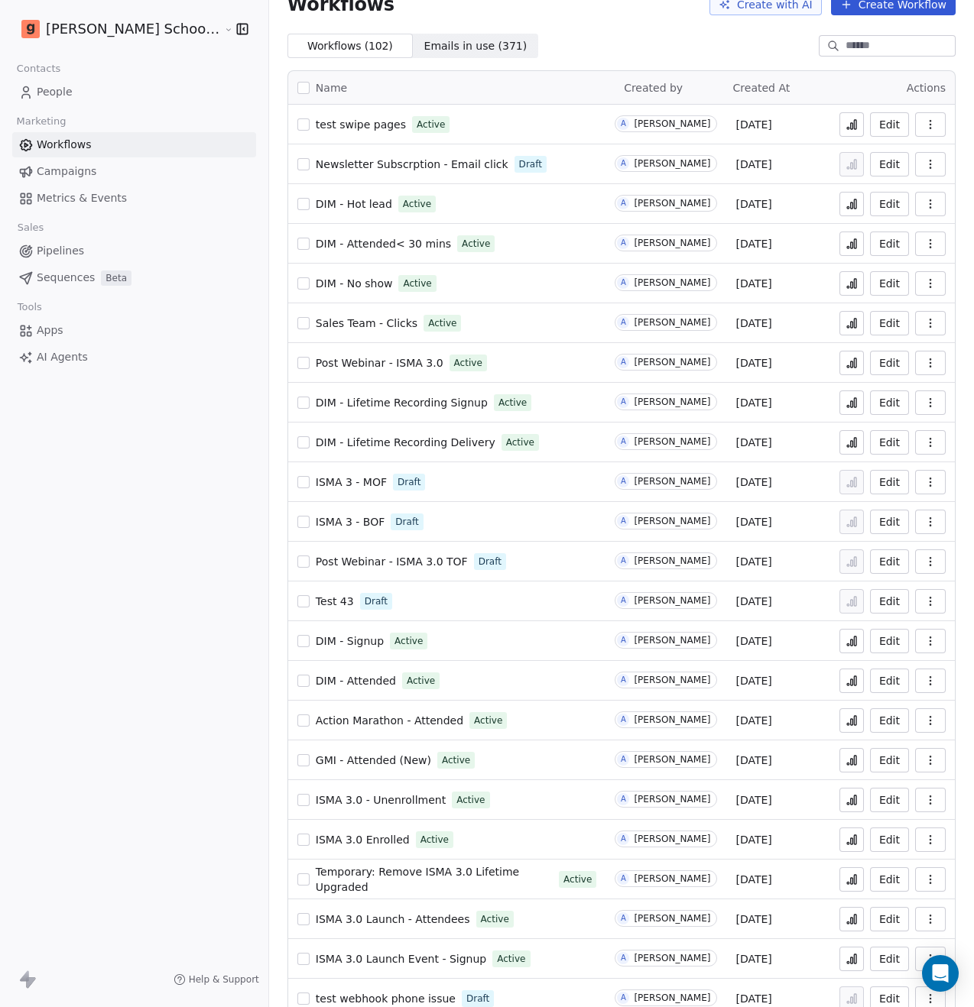
scroll to position [25, 0]
click at [372, 802] on span "ISMA 3.0 - Unenrollment" at bounding box center [381, 799] width 130 height 12
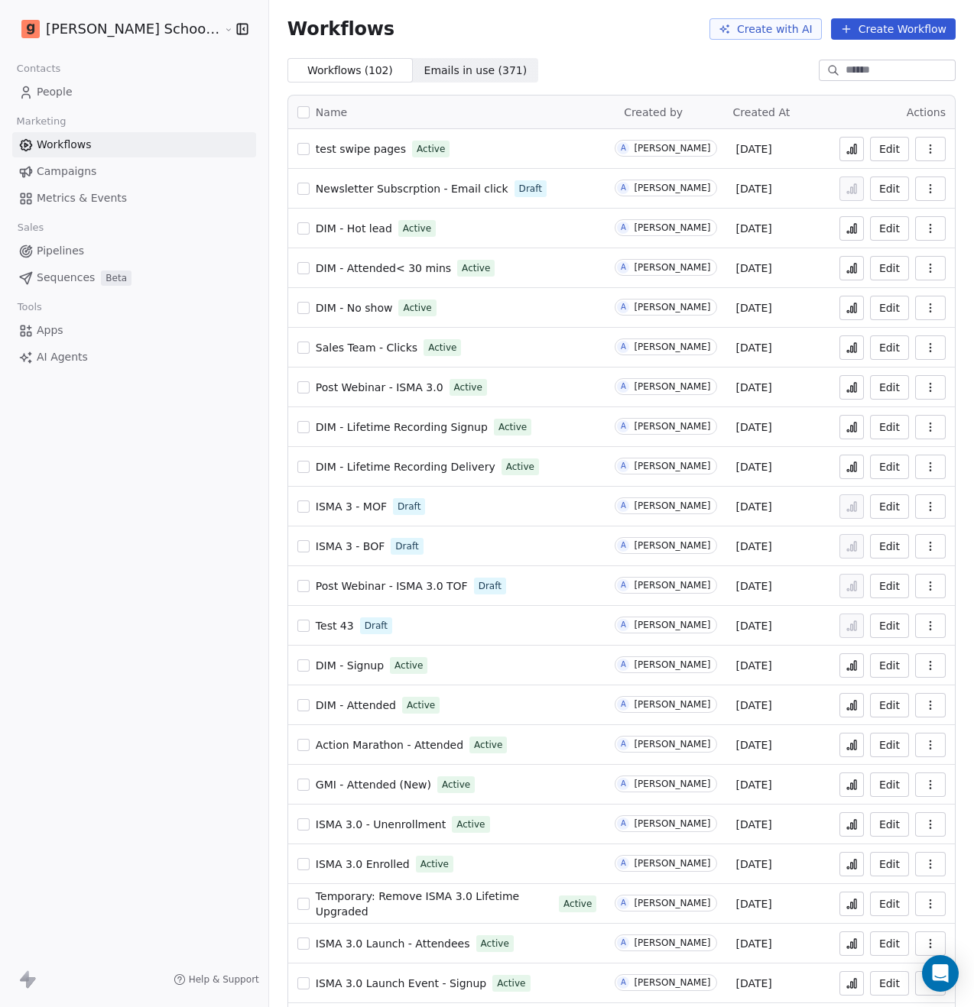
click at [847, 829] on icon at bounding box center [848, 828] width 2 height 2
click at [342, 825] on span "ISMA 3.0 - Unenrollment" at bounding box center [381, 825] width 130 height 12
